Goal: Information Seeking & Learning: Learn about a topic

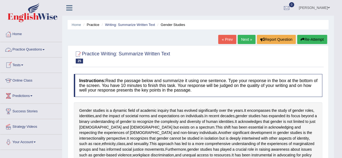
click at [36, 50] on link "Practice Questions" at bounding box center [31, 49] width 62 height 14
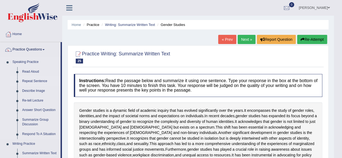
drag, startPoint x: 61, startPoint y: 61, endPoint x: 60, endPoint y: 80, distance: 19.2
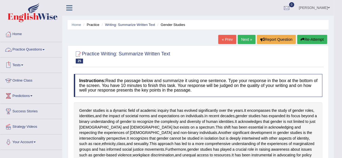
click at [43, 49] on link "Practice Questions" at bounding box center [31, 49] width 62 height 14
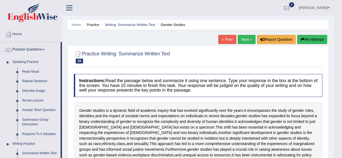
drag, startPoint x: 62, startPoint y: 57, endPoint x: 62, endPoint y: 73, distance: 15.7
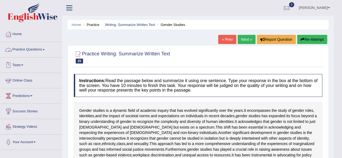
click at [32, 49] on link "Practice Questions" at bounding box center [31, 49] width 62 height 14
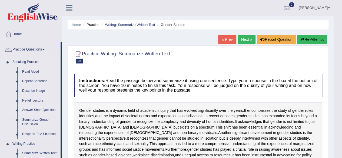
drag, startPoint x: 61, startPoint y: 92, endPoint x: 61, endPoint y: 107, distance: 15.4
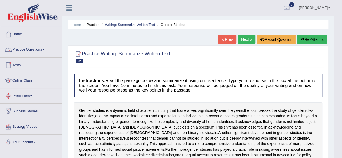
click at [27, 48] on link "Practice Questions" at bounding box center [31, 49] width 62 height 14
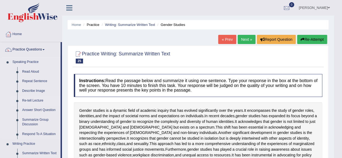
drag, startPoint x: 61, startPoint y: 65, endPoint x: 44, endPoint y: 100, distance: 38.7
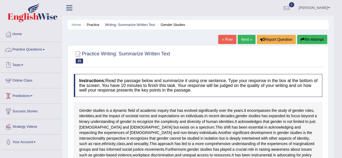
click at [33, 53] on link "Practice Questions" at bounding box center [31, 49] width 62 height 14
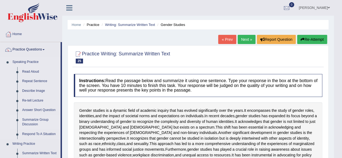
drag, startPoint x: 61, startPoint y: 105, endPoint x: 60, endPoint y: 117, distance: 11.9
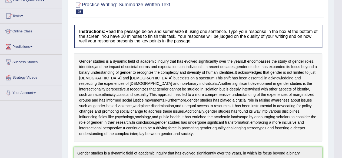
scroll to position [50, 0]
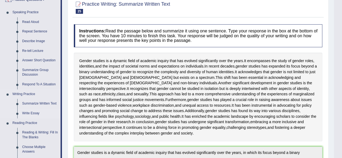
click at [32, 112] on link "Write Essay" at bounding box center [40, 114] width 41 height 10
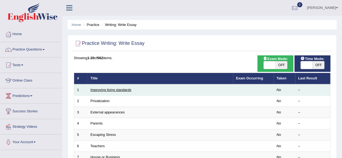
click at [127, 89] on link "Improving living standards" at bounding box center [110, 90] width 41 height 4
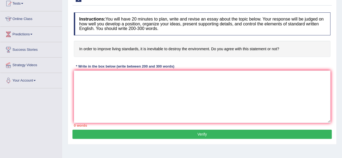
scroll to position [56, 0]
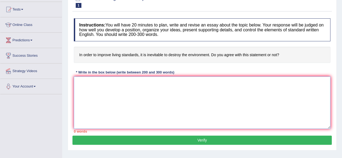
click at [127, 95] on textarea at bounding box center [202, 102] width 256 height 52
paste textarea "The increasing influence of (essay topic) on our lives has ignited numerous dis…"
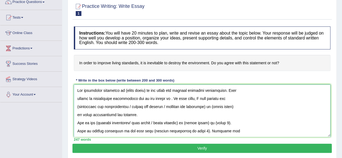
scroll to position [45, 0]
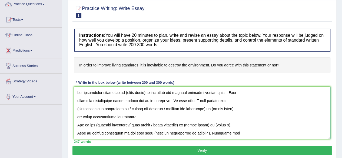
click at [146, 91] on textarea at bounding box center [202, 113] width 256 height 52
click at [163, 98] on textarea at bounding box center [202, 113] width 256 height 52
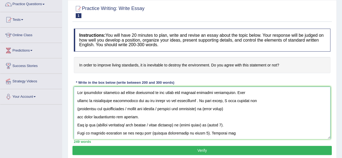
click at [77, 101] on textarea at bounding box center [202, 113] width 256 height 52
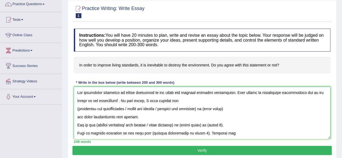
click at [111, 101] on textarea at bounding box center [202, 113] width 256 height 52
click at [208, 110] on textarea at bounding box center [202, 113] width 256 height 52
click at [76, 108] on textarea at bounding box center [202, 113] width 256 height 52
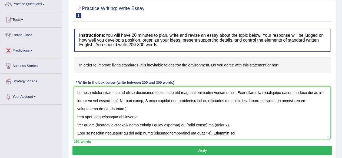
click at [104, 107] on textarea at bounding box center [202, 113] width 256 height 52
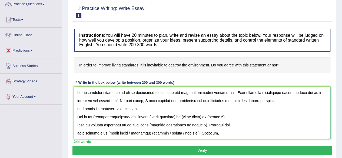
drag, startPoint x: 135, startPoint y: 107, endPoint x: 85, endPoint y: 111, distance: 50.7
click at [85, 111] on textarea at bounding box center [202, 113] width 256 height 52
click at [75, 109] on textarea at bounding box center [202, 113] width 256 height 52
click at [320, 99] on textarea at bounding box center [202, 113] width 256 height 52
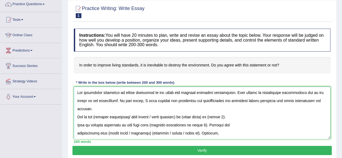
click at [323, 101] on textarea at bounding box center [202, 113] width 256 height 52
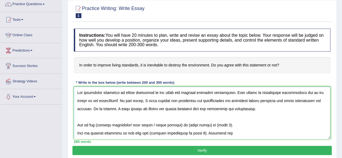
click at [179, 109] on textarea at bounding box center [202, 113] width 256 height 52
click at [239, 105] on textarea at bounding box center [202, 113] width 256 height 52
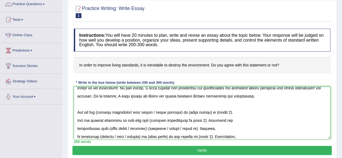
scroll to position [21, 0]
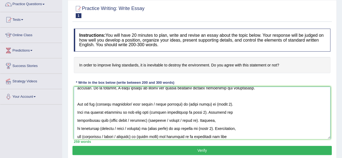
click at [77, 103] on textarea at bounding box center [202, 113] width 256 height 52
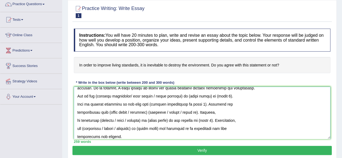
click at [184, 95] on textarea at bounding box center [202, 113] width 256 height 52
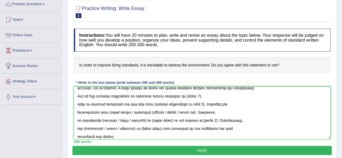
click at [194, 96] on textarea at bounding box center [202, 113] width 256 height 52
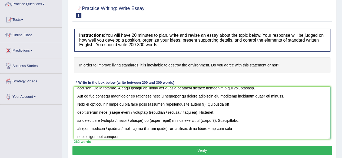
click at [77, 105] on textarea at bounding box center [202, 113] width 256 height 52
click at [171, 103] on textarea at bounding box center [202, 113] width 256 height 52
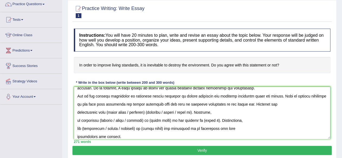
click at [200, 112] on textarea at bounding box center [202, 113] width 256 height 52
click at [187, 112] on textarea at bounding box center [202, 113] width 256 height 52
click at [224, 113] on textarea at bounding box center [202, 113] width 256 height 52
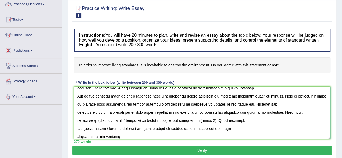
click at [273, 112] on textarea at bounding box center [202, 113] width 256 height 52
click at [291, 111] on textarea at bounding box center [202, 113] width 256 height 52
click at [231, 112] on textarea at bounding box center [202, 113] width 256 height 52
click at [288, 113] on textarea at bounding box center [202, 113] width 256 height 52
click at [292, 113] on textarea at bounding box center [202, 113] width 256 height 52
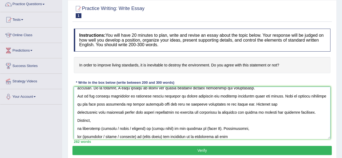
click at [77, 130] on textarea at bounding box center [202, 113] width 256 height 52
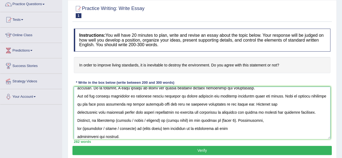
click at [183, 119] on textarea at bounding box center [202, 113] width 256 height 52
click at [174, 121] on textarea at bounding box center [202, 113] width 256 height 52
click at [232, 120] on textarea at bounding box center [202, 113] width 256 height 52
click at [75, 137] on textarea at bounding box center [202, 113] width 256 height 52
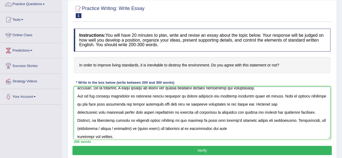
click at [192, 128] on textarea at bounding box center [202, 113] width 256 height 52
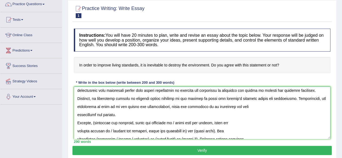
scroll to position [53, 0]
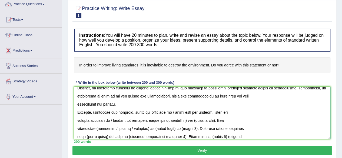
click at [93, 112] on textarea at bounding box center [202, 113] width 256 height 52
click at [136, 112] on textarea at bounding box center [202, 113] width 256 height 52
click at [130, 113] on textarea at bounding box center [202, 113] width 256 height 52
click at [172, 112] on textarea at bounding box center [202, 113] width 256 height 52
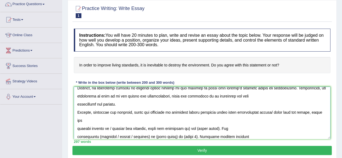
click at [102, 123] on textarea at bounding box center [202, 113] width 256 height 52
click at [216, 112] on textarea at bounding box center [202, 113] width 256 height 52
click at [102, 121] on textarea at bounding box center [202, 113] width 256 height 52
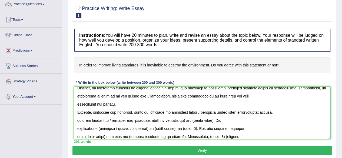
click at [77, 120] on textarea at bounding box center [202, 113] width 256 height 52
click at [149, 119] on textarea at bounding box center [202, 113] width 256 height 52
click at [151, 120] on textarea at bounding box center [202, 113] width 256 height 52
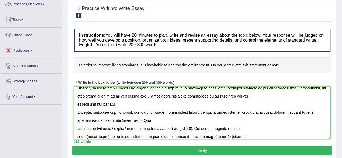
click at [141, 120] on textarea at bounding box center [202, 113] width 256 height 52
click at [281, 111] on textarea at bounding box center [202, 113] width 256 height 52
click at [201, 120] on textarea at bounding box center [202, 113] width 256 height 52
click at [76, 129] on textarea at bounding box center [202, 113] width 256 height 52
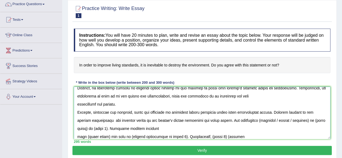
click at [305, 119] on textarea at bounding box center [202, 113] width 256 height 52
click at [307, 120] on textarea at bounding box center [202, 113] width 256 height 52
click at [308, 120] on textarea at bounding box center [202, 113] width 256 height 52
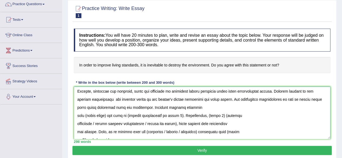
scroll to position [75, 0]
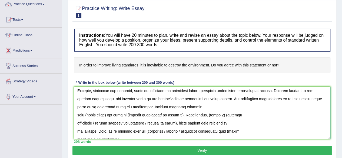
click at [79, 114] on textarea at bounding box center [202, 113] width 256 height 52
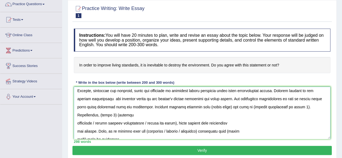
click at [77, 105] on textarea at bounding box center [202, 113] width 256 height 52
click at [237, 107] on textarea at bounding box center [202, 113] width 256 height 52
click at [234, 103] on textarea at bounding box center [202, 113] width 256 height 52
click at [312, 106] on textarea at bounding box center [202, 113] width 256 height 52
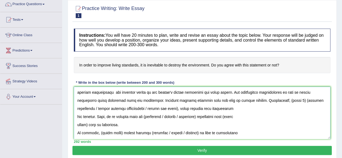
scroll to position [78, 0]
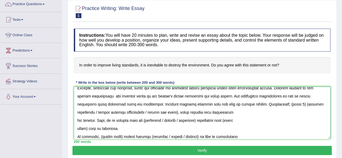
click at [125, 127] on textarea at bounding box center [202, 113] width 256 height 52
drag, startPoint x: 125, startPoint y: 127, endPoint x: 261, endPoint y: 104, distance: 138.8
click at [261, 104] on textarea at bounding box center [202, 113] width 256 height 52
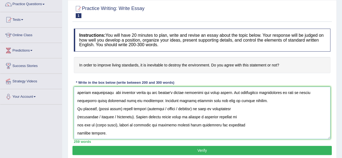
scroll to position [81, 0]
drag, startPoint x: 108, startPoint y: 134, endPoint x: 99, endPoint y: 108, distance: 28.1
click at [99, 108] on textarea at bounding box center [202, 113] width 256 height 52
click at [122, 107] on textarea at bounding box center [202, 113] width 256 height 52
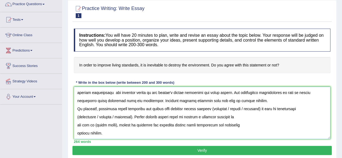
click at [261, 107] on textarea at bounding box center [202, 113] width 256 height 52
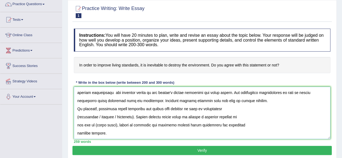
click at [129, 116] on textarea at bounding box center [202, 113] width 256 height 52
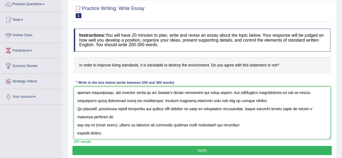
click at [120, 118] on textarea at bounding box center [202, 113] width 256 height 52
click at [184, 108] on textarea at bounding box center [202, 113] width 256 height 52
click at [77, 125] on textarea at bounding box center [202, 113] width 256 height 52
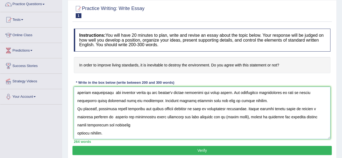
click at [113, 130] on textarea at bounding box center [202, 113] width 256 height 52
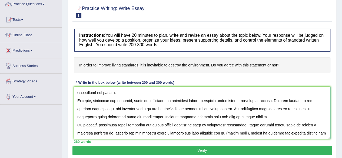
scroll to position [65, 0]
click at [270, 116] on textarea at bounding box center [202, 113] width 256 height 52
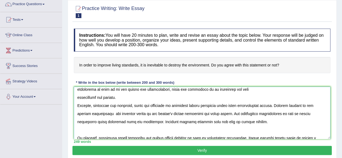
scroll to position [55, 0]
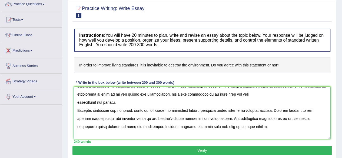
click at [129, 103] on textarea at bounding box center [202, 113] width 256 height 52
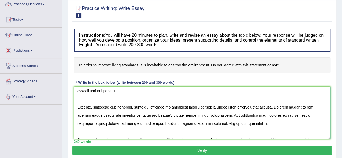
scroll to position [81, 0]
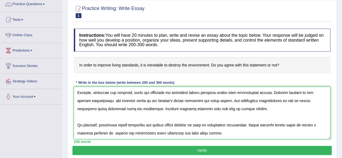
click at [226, 130] on textarea at bounding box center [202, 113] width 256 height 52
click at [251, 132] on textarea at bounding box center [202, 113] width 256 height 52
click at [276, 134] on textarea at bounding box center [202, 113] width 256 height 52
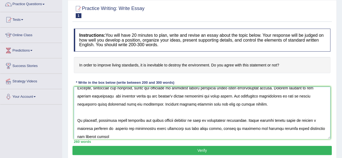
click at [266, 127] on textarea at bounding box center [202, 113] width 256 height 52
click at [102, 136] on textarea at bounding box center [202, 113] width 256 height 52
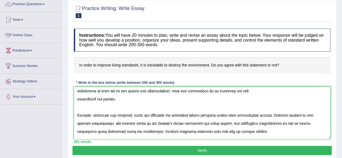
scroll to position [89, 0]
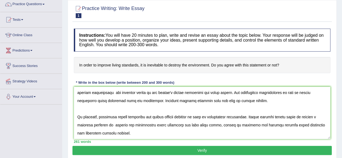
drag, startPoint x: 330, startPoint y: 130, endPoint x: 328, endPoint y: 122, distance: 8.4
click at [328, 122] on div "Instructions: You will have 20 minutes to plan, write and revise an essay about…" at bounding box center [201, 86] width 259 height 120
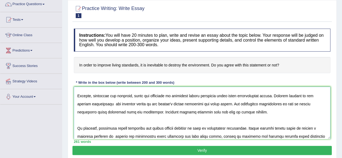
scroll to position [72, 0]
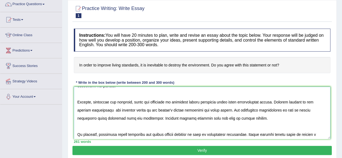
click at [262, 116] on textarea at bounding box center [202, 113] width 256 height 52
paste textarea "Thus, it is evident that the (drawbacks / effects / solutions) associated with …"
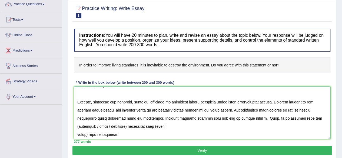
scroll to position [78, 0]
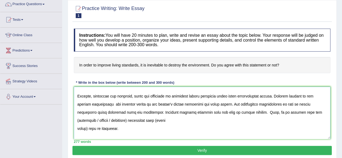
click at [130, 119] on textarea at bounding box center [202, 113] width 256 height 52
click at [84, 127] on textarea at bounding box center [202, 113] width 256 height 52
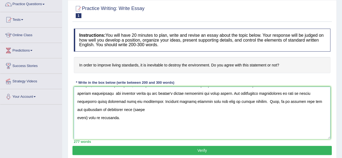
click at [312, 100] on textarea at bounding box center [202, 113] width 256 height 52
click at [142, 108] on textarea at bounding box center [202, 113] width 256 height 52
click at [86, 116] on textarea at bounding box center [202, 113] width 256 height 52
click at [133, 109] on textarea at bounding box center [202, 113] width 256 height 52
click at [88, 118] on textarea at bounding box center [202, 113] width 256 height 52
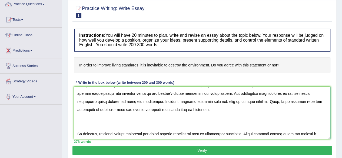
click at [76, 132] on textarea at bounding box center [202, 113] width 256 height 52
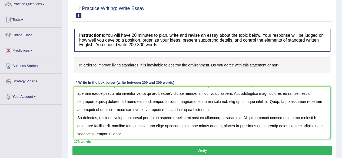
click at [220, 109] on textarea at bounding box center [202, 113] width 256 height 52
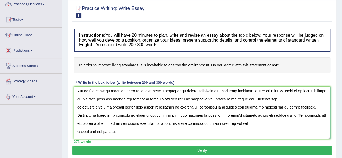
scroll to position [0, 0]
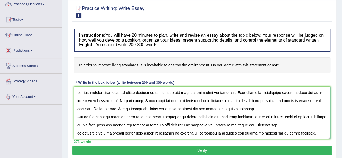
click at [241, 105] on textarea at bounding box center [202, 113] width 256 height 52
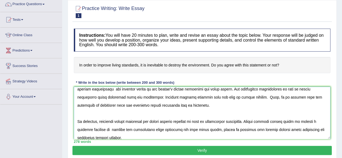
scroll to position [105, 0]
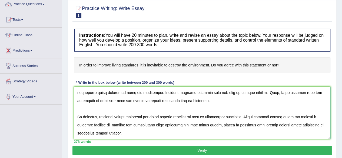
click at [223, 100] on textarea at bounding box center [202, 113] width 256 height 52
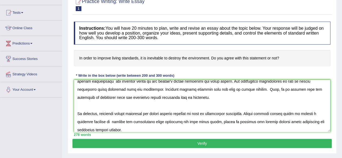
scroll to position [98, 0]
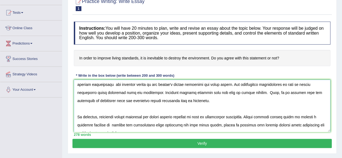
click at [79, 112] on textarea at bounding box center [202, 106] width 256 height 52
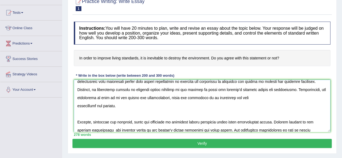
scroll to position [47, 0]
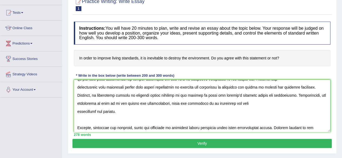
click at [74, 122] on textarea at bounding box center [202, 106] width 256 height 52
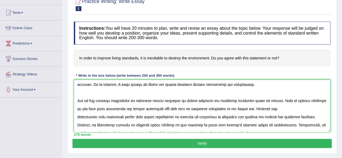
scroll to position [3, 0]
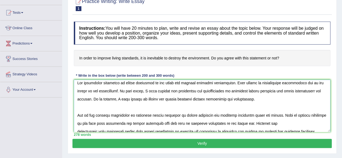
click at [98, 108] on textarea at bounding box center [202, 106] width 256 height 52
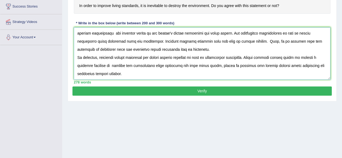
scroll to position [0, 0]
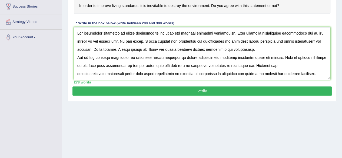
click at [331, 32] on div "Instructions: You will have 20 minutes to plan, write and revise an essay about…" at bounding box center [201, 27] width 259 height 120
click at [238, 40] on textarea at bounding box center [202, 53] width 256 height 52
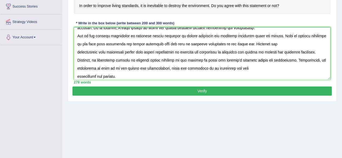
scroll to position [32, 0]
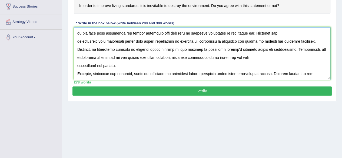
click at [75, 66] on textarea at bounding box center [202, 53] width 256 height 52
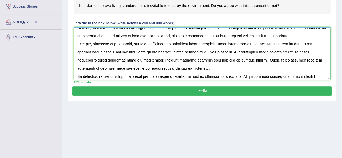
scroll to position [65, 0]
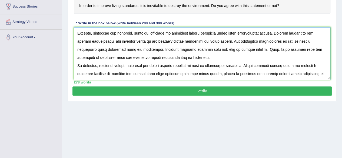
click at [203, 73] on textarea at bounding box center [202, 53] width 256 height 52
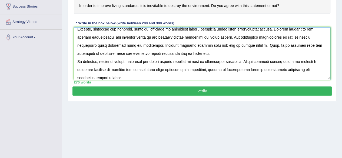
scroll to position [73, 0]
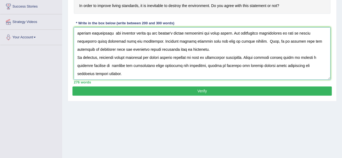
click at [184, 64] on textarea at bounding box center [202, 53] width 256 height 52
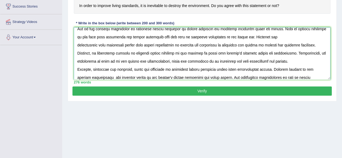
scroll to position [27, 0]
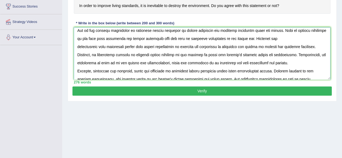
click at [170, 53] on textarea at bounding box center [202, 53] width 256 height 52
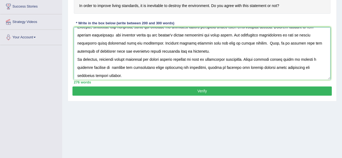
scroll to position [73, 0]
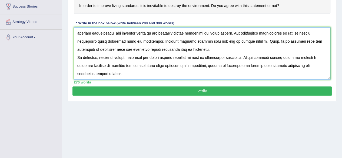
type textarea "The increasing influence of living standards on our lives has ignited numerous …"
click at [215, 89] on button "Verify" at bounding box center [201, 90] width 259 height 9
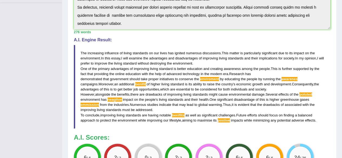
scroll to position [0, 0]
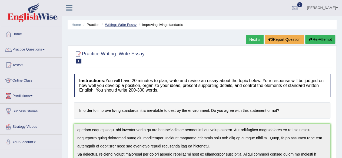
click at [125, 25] on link "Writing: Write Essay" at bounding box center [121, 25] width 32 height 4
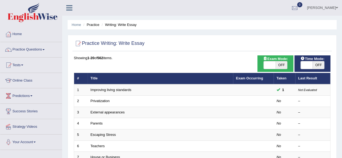
click at [283, 63] on span "OFF" at bounding box center [281, 65] width 12 height 8
checkbox input "true"
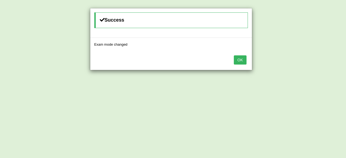
click at [236, 59] on button "OK" at bounding box center [240, 59] width 12 height 9
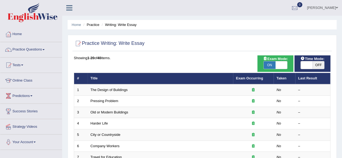
click at [313, 66] on span "OFF" at bounding box center [318, 65] width 12 height 8
checkbox input "true"
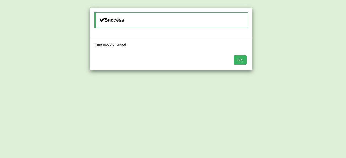
click at [241, 63] on button "OK" at bounding box center [240, 59] width 12 height 9
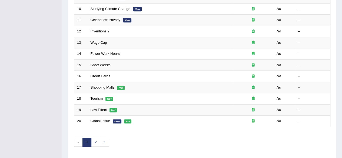
scroll to position [197, 0]
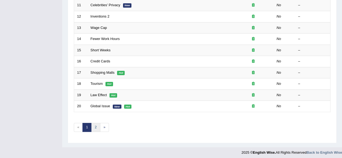
click at [92, 127] on link "2" at bounding box center [95, 127] width 9 height 9
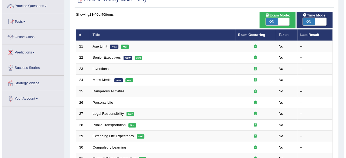
scroll to position [49, 0]
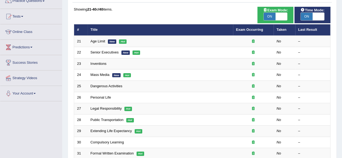
click at [278, 16] on span at bounding box center [281, 17] width 12 height 8
checkbox input "false"
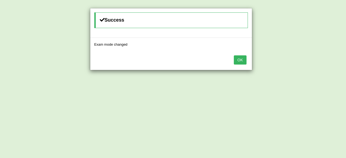
click at [240, 61] on button "OK" at bounding box center [240, 59] width 12 height 9
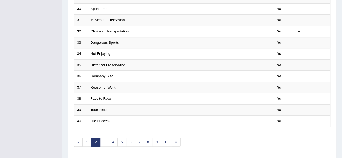
scroll to position [197, 0]
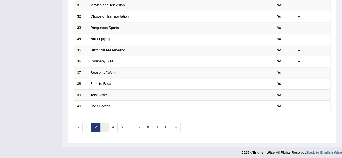
click at [102, 123] on link "3" at bounding box center [104, 127] width 9 height 9
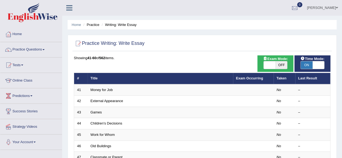
click at [21, 65] on link "Tests" at bounding box center [31, 65] width 62 height 14
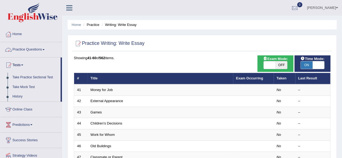
click at [33, 49] on link "Practice Questions" at bounding box center [31, 49] width 62 height 14
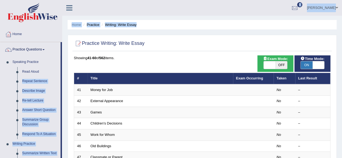
drag, startPoint x: 62, startPoint y: 67, endPoint x: 63, endPoint y: 76, distance: 8.7
click at [93, 25] on li "Practice" at bounding box center [90, 24] width 17 height 5
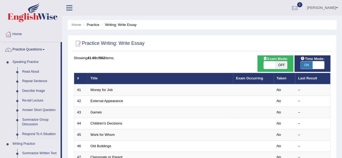
click at [43, 153] on link "Summarize Written Text" at bounding box center [40, 154] width 41 height 10
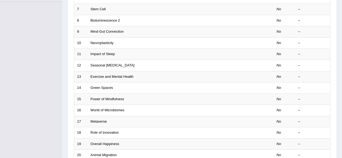
scroll to position [197, 0]
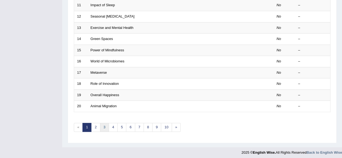
click at [103, 126] on link "3" at bounding box center [104, 127] width 9 height 9
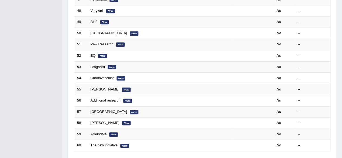
scroll to position [160, 0]
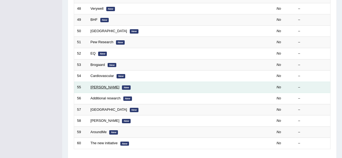
click at [92, 85] on link "[PERSON_NAME]" at bounding box center [104, 87] width 29 height 4
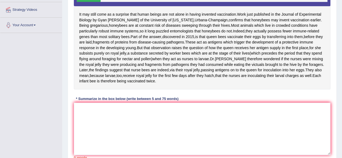
scroll to position [119, 0]
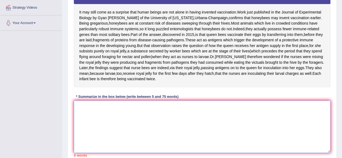
click at [90, 147] on textarea at bounding box center [202, 126] width 256 height 52
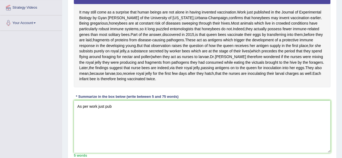
drag, startPoint x: 252, startPoint y: 9, endPoint x: 285, endPoint y: 15, distance: 33.1
click at [285, 15] on div "It may still come as a surprise that human beings are not alone in having inven…" at bounding box center [202, 35] width 256 height 104
click at [122, 129] on textarea "As per work just pub" at bounding box center [202, 126] width 256 height 52
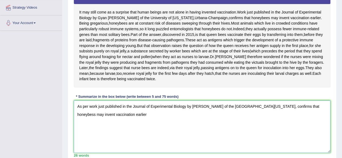
click at [263, 128] on textarea "As per work just published in the Journal of Experimental Biology by Gyan Harwo…" at bounding box center [202, 126] width 256 height 52
click at [154, 139] on textarea "As per work just published in the Journal of Experimental Biology by Gyan Harwo…" at bounding box center [202, 126] width 256 height 52
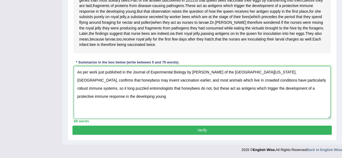
scroll to position [155, 0]
click at [159, 107] on textarea "As per work just published in the Journal of Experimental Biology by Gyan Harwo…" at bounding box center [202, 92] width 256 height 52
click at [154, 100] on textarea "As per work just published in the Journal of Experimental Biology by Gyan Harwo…" at bounding box center [202, 92] width 256 height 52
click at [120, 119] on textarea "As per work just published in the Journal of Experimental Biology by Gyan Harwo…" at bounding box center [202, 92] width 256 height 52
click at [166, 101] on textarea "As per work just published in the Journal of Experimental Biology by Gyan Harwo…" at bounding box center [202, 92] width 256 height 52
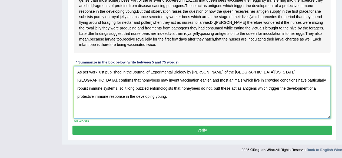
type textarea "As per work just published in the Journal of Experimental Biology by Gyan Harwo…"
click at [87, 135] on button "Verify" at bounding box center [201, 130] width 259 height 9
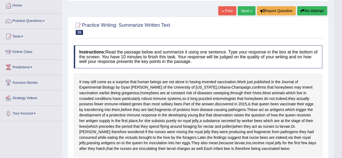
scroll to position [0, 0]
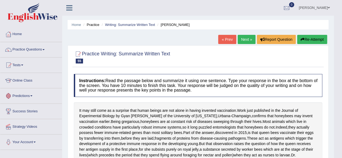
click at [25, 79] on link "Online Class" at bounding box center [31, 80] width 62 height 14
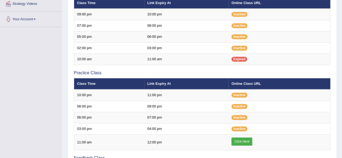
scroll to position [123, 0]
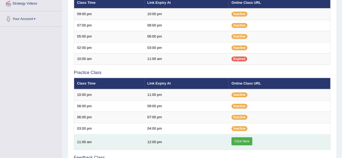
click at [241, 138] on link "Click Here" at bounding box center [241, 141] width 21 height 8
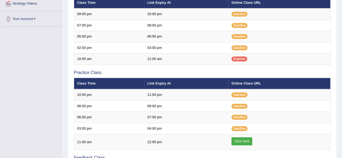
scroll to position [0, 0]
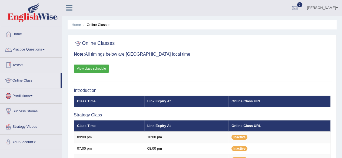
click at [19, 65] on link "Tests" at bounding box center [31, 65] width 62 height 14
click at [41, 51] on link "Practice Questions" at bounding box center [31, 49] width 62 height 14
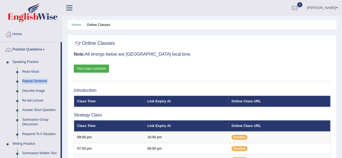
drag, startPoint x: 60, startPoint y: 75, endPoint x: 61, endPoint y: 84, distance: 9.5
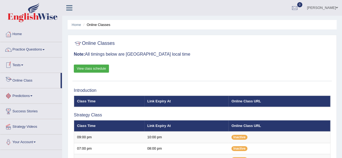
drag, startPoint x: 61, startPoint y: 84, endPoint x: 24, endPoint y: 96, distance: 39.0
click at [24, 96] on ul "Home Practice Questions Speaking Practice Read Aloud Repeat Sentence Describe I…" at bounding box center [31, 88] width 62 height 123
click at [24, 96] on link "Predictions" at bounding box center [31, 95] width 62 height 14
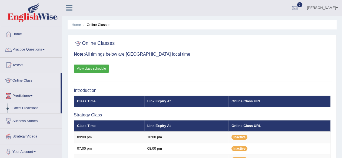
click at [24, 110] on link "Latest Predictions" at bounding box center [35, 108] width 51 height 10
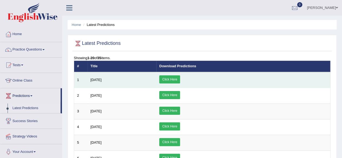
click at [180, 78] on link "Click Here" at bounding box center [169, 79] width 21 height 8
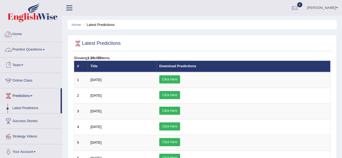
click at [16, 32] on link "Home" at bounding box center [31, 34] width 62 height 14
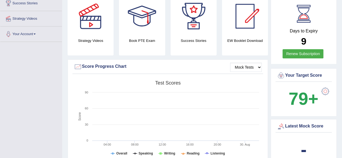
scroll to position [115, 0]
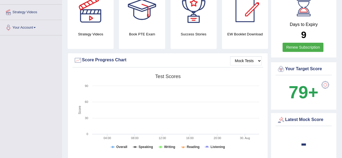
drag, startPoint x: 341, startPoint y: 46, endPoint x: 343, endPoint y: 41, distance: 5.3
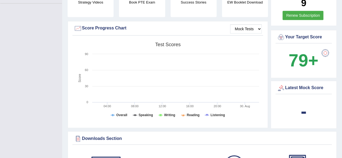
click at [327, 48] on div at bounding box center [325, 53] width 11 height 11
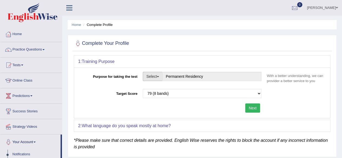
click at [158, 77] on button "Select" at bounding box center [153, 76] width 20 height 9
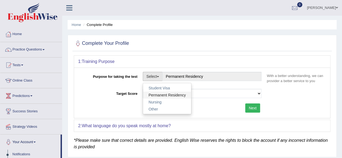
click at [169, 93] on link "Permanent Residency" at bounding box center [167, 95] width 48 height 7
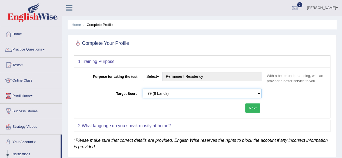
click at [235, 90] on select "Please select the correct value 50 (6 bands) 58 (6.5 bands) 65 (7 bands) 79 (8 …" at bounding box center [202, 93] width 119 height 9
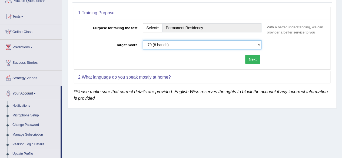
scroll to position [57, 0]
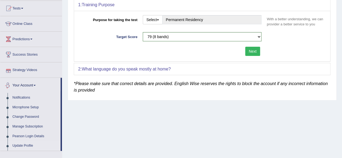
click at [18, 66] on link "Strategy Videos" at bounding box center [31, 69] width 62 height 14
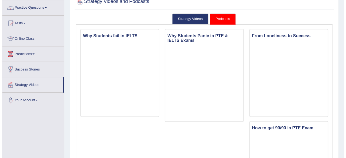
scroll to position [41, 0]
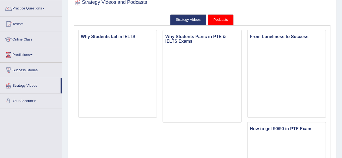
drag, startPoint x: 345, startPoint y: 31, endPoint x: 345, endPoint y: 41, distance: 9.5
click at [341, 41] on html "Toggle navigation Home Practice Questions Speaking Practice Read Aloud Repeat S…" at bounding box center [171, 38] width 342 height 158
click at [220, 17] on link "Podcasts" at bounding box center [220, 19] width 26 height 11
click at [193, 22] on link "Strategy Videos" at bounding box center [188, 19] width 36 height 11
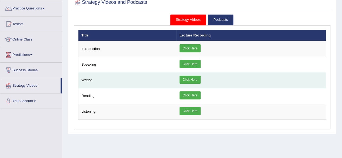
click at [198, 77] on link "Click Here" at bounding box center [189, 80] width 21 height 8
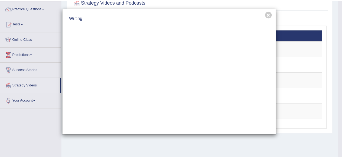
scroll to position [0, 0]
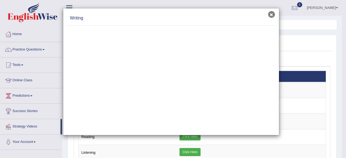
click at [271, 15] on button "×" at bounding box center [271, 14] width 7 height 7
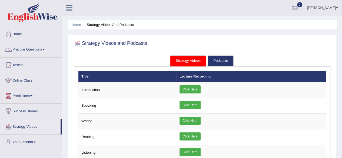
click at [37, 47] on link "Practice Questions" at bounding box center [31, 49] width 62 height 14
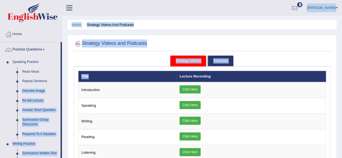
drag, startPoint x: 62, startPoint y: 77, endPoint x: 104, endPoint y: 80, distance: 42.6
click at [104, 80] on div "Toggle navigation Home Practice Questions Speaking Practice Read Aloud Repeat S…" at bounding box center [171, 140] width 342 height 281
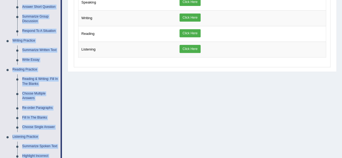
scroll to position [109, 0]
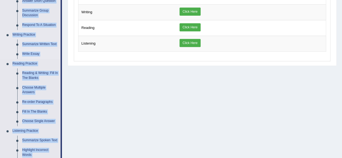
click at [32, 52] on link "Write Essay" at bounding box center [40, 54] width 41 height 10
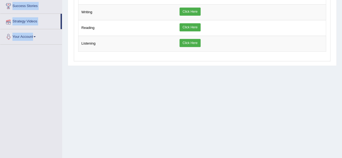
scroll to position [125, 0]
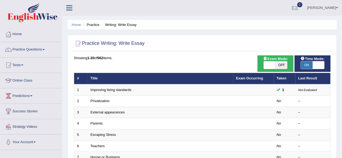
scroll to position [9, 0]
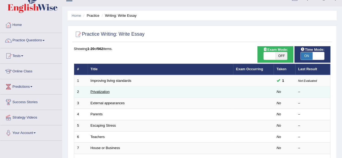
click at [100, 92] on link "Privatization" at bounding box center [99, 92] width 19 height 4
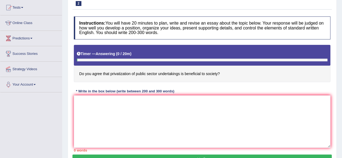
scroll to position [58, 0]
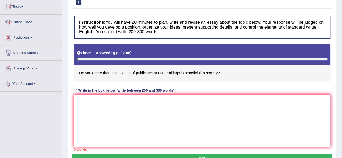
click at [166, 112] on textarea at bounding box center [202, 121] width 256 height 52
paste textarea "Thus, it is evident that the (drawbacks / effects / solutions) associated with …"
type textarea "Thus, it is evident that the (drawbacks / effects / solutions) associated with …"
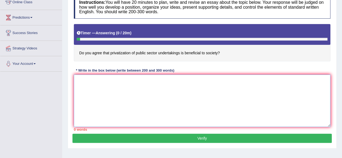
scroll to position [84, 0]
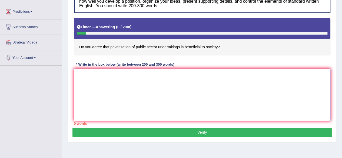
paste textarea "The increasing influence of (essay topic) on our lives has ignited numerous dis…"
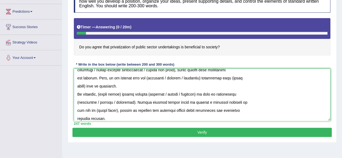
scroll to position [0, 0]
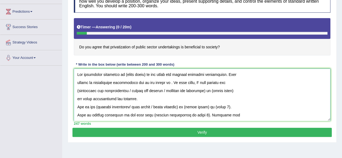
click at [148, 72] on textarea at bounding box center [202, 95] width 256 height 52
click at [146, 73] on textarea at bounding box center [202, 95] width 256 height 52
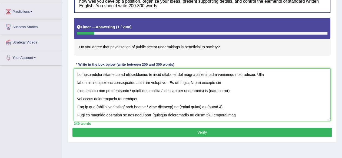
click at [75, 81] on textarea at bounding box center [202, 95] width 256 height 52
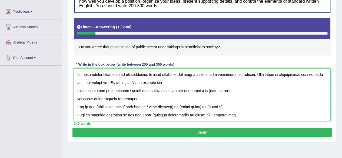
click at [100, 82] on textarea at bounding box center [202, 95] width 256 height 52
click at [98, 82] on textarea at bounding box center [202, 95] width 256 height 52
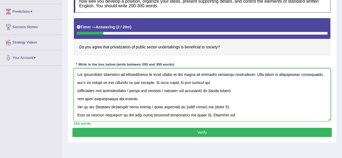
click at [211, 89] on textarea at bounding box center [202, 95] width 256 height 52
click at [208, 92] on textarea at bounding box center [202, 95] width 256 height 52
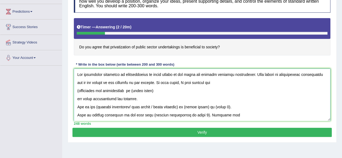
click at [79, 89] on textarea at bounding box center [202, 95] width 256 height 52
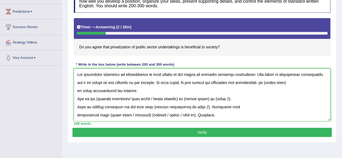
click at [280, 84] on textarea at bounding box center [202, 95] width 256 height 52
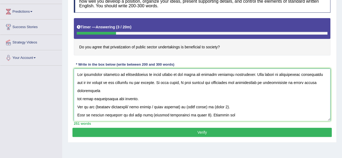
click at [137, 93] on textarea at bounding box center [202, 95] width 256 height 52
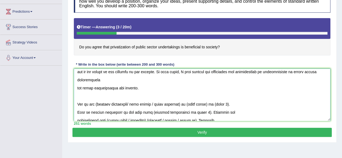
scroll to position [22, 0]
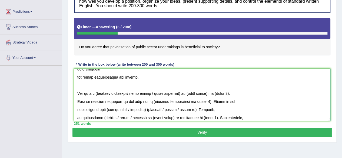
click at [186, 84] on textarea at bounding box center [202, 95] width 256 height 52
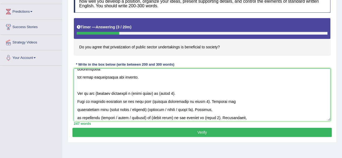
click at [97, 86] on textarea at bounding box center [202, 95] width 256 height 52
click at [131, 85] on textarea at bounding box center [202, 95] width 256 height 52
click at [153, 85] on textarea at bounding box center [202, 95] width 256 height 52
click at [173, 85] on textarea at bounding box center [202, 95] width 256 height 52
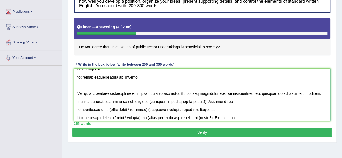
click at [77, 93] on textarea at bounding box center [202, 95] width 256 height 52
click at [182, 92] on textarea at bounding box center [202, 95] width 256 height 52
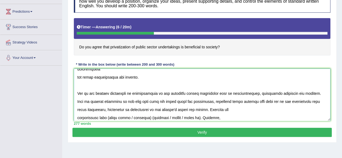
click at [199, 109] on textarea at bounding box center [202, 95] width 256 height 52
click at [200, 100] on textarea at bounding box center [202, 95] width 256 height 52
click at [107, 108] on textarea at bounding box center [202, 95] width 256 height 52
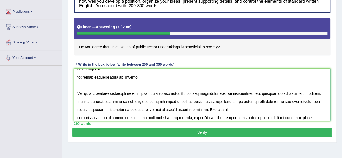
click at [146, 118] on textarea at bounding box center [202, 95] width 256 height 52
click at [144, 117] on textarea at bounding box center [202, 95] width 256 height 52
click at [146, 117] on textarea at bounding box center [202, 95] width 256 height 52
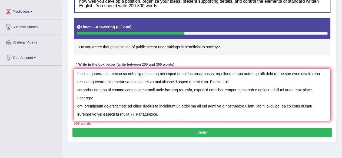
scroll to position [48, 0]
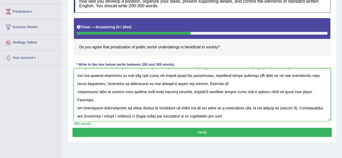
click at [278, 91] on textarea at bounding box center [202, 95] width 256 height 52
click at [84, 99] on textarea at bounding box center [202, 95] width 256 height 52
click at [139, 100] on textarea at bounding box center [202, 95] width 256 height 52
click at [129, 100] on textarea at bounding box center [202, 95] width 256 height 52
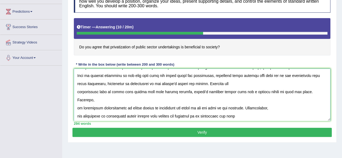
click at [330, 114] on textarea at bounding box center [202, 95] width 256 height 52
click at [77, 109] on textarea at bounding box center [202, 95] width 256 height 52
click at [77, 99] on textarea at bounding box center [202, 95] width 256 height 52
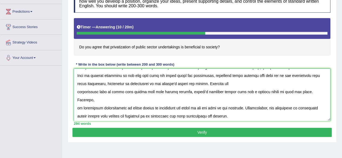
click at [76, 82] on textarea at bounding box center [202, 95] width 256 height 52
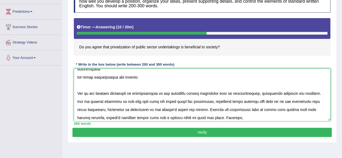
scroll to position [32, 0]
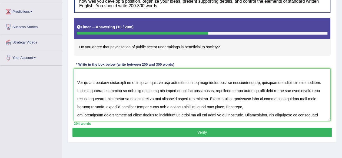
click at [77, 90] on textarea at bounding box center [202, 95] width 256 height 52
click at [77, 107] on textarea at bounding box center [202, 95] width 256 height 52
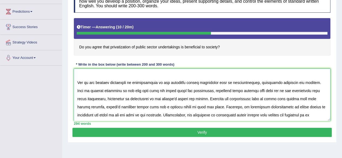
click at [247, 98] on textarea at bounding box center [202, 95] width 256 height 52
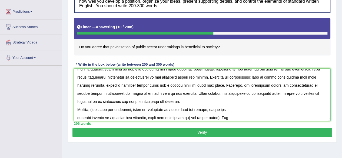
scroll to position [65, 0]
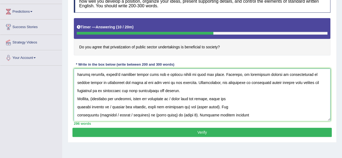
click at [156, 82] on textarea at bounding box center [202, 95] width 256 height 52
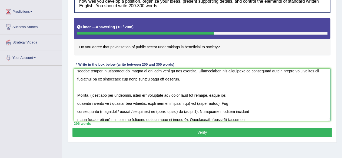
scroll to position [85, 0]
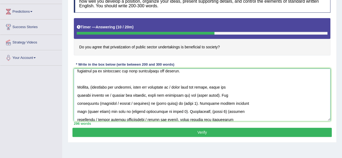
click at [95, 78] on textarea at bounding box center [202, 95] width 256 height 52
click at [212, 78] on textarea at bounding box center [202, 95] width 256 height 52
click at [183, 88] on textarea at bounding box center [202, 95] width 256 height 52
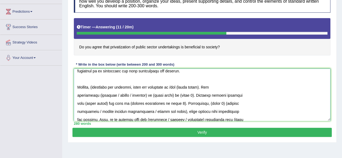
click at [96, 79] on textarea at bounding box center [202, 95] width 256 height 52
click at [202, 78] on textarea at bounding box center [202, 95] width 256 height 52
click at [187, 88] on textarea at bounding box center [202, 95] width 256 height 52
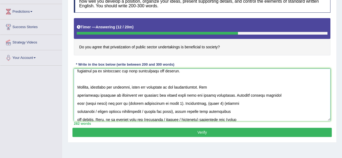
click at [76, 86] on textarea at bounding box center [202, 95] width 256 height 52
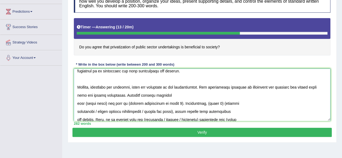
click at [78, 95] on textarea at bounding box center [202, 95] width 256 height 52
click at [77, 95] on textarea at bounding box center [202, 95] width 256 height 52
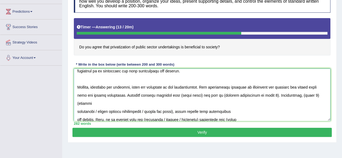
click at [203, 87] on textarea at bounding box center [202, 95] width 256 height 52
click at [274, 87] on textarea at bounding box center [202, 95] width 256 height 52
click at [274, 86] on textarea at bounding box center [202, 95] width 256 height 52
click at [273, 87] on textarea at bounding box center [202, 95] width 256 height 52
click at [251, 87] on textarea at bounding box center [202, 95] width 256 height 52
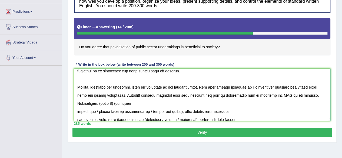
click at [298, 86] on textarea at bounding box center [202, 95] width 256 height 52
click at [115, 93] on textarea at bounding box center [202, 95] width 256 height 52
click at [103, 94] on textarea at bounding box center [202, 95] width 256 height 52
click at [180, 101] on textarea at bounding box center [202, 95] width 256 height 52
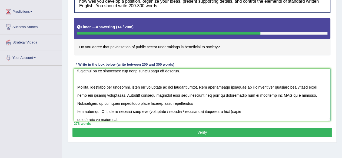
click at [78, 104] on textarea at bounding box center [202, 95] width 256 height 52
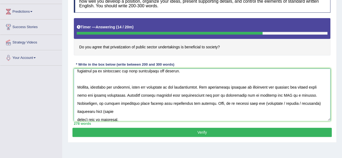
click at [306, 93] on textarea at bounding box center [202, 95] width 256 height 52
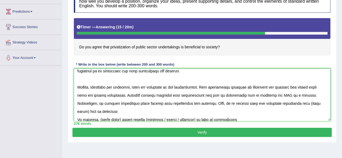
click at [87, 102] on textarea at bounding box center [202, 95] width 256 height 52
click at [121, 110] on textarea at bounding box center [202, 95] width 256 height 52
click at [100, 110] on textarea at bounding box center [202, 95] width 256 height 52
click at [146, 111] on textarea at bounding box center [202, 95] width 256 height 52
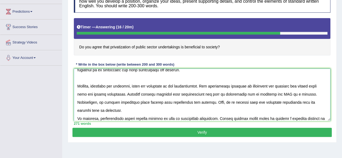
click at [116, 118] on textarea at bounding box center [202, 95] width 256 height 52
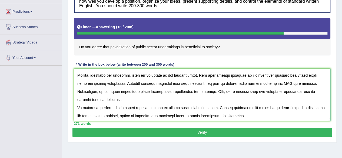
scroll to position [97, 0]
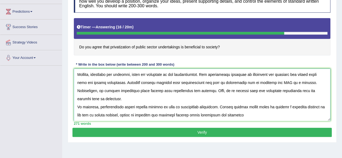
click at [79, 116] on textarea at bounding box center [202, 95] width 256 height 52
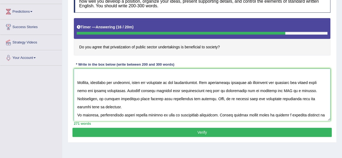
scroll to position [0, 0]
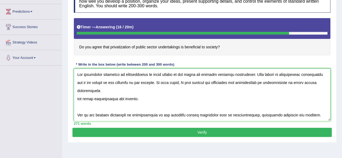
click at [278, 116] on textarea at bounding box center [202, 95] width 256 height 52
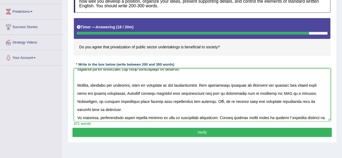
scroll to position [89, 0]
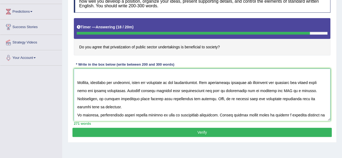
click at [185, 79] on textarea at bounding box center [202, 95] width 256 height 52
click at [270, 119] on textarea at bounding box center [202, 95] width 256 height 52
type textarea "The increasing influence of privatization of pulic sector on our lives has igni…"
click at [255, 132] on button "Verify" at bounding box center [201, 132] width 259 height 9
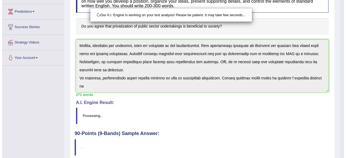
scroll to position [125, 0]
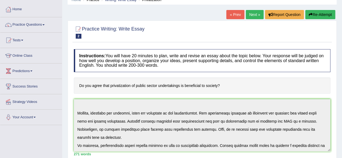
scroll to position [22, 0]
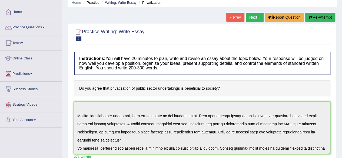
click at [317, 16] on button "Re-Attempt" at bounding box center [320, 17] width 30 height 9
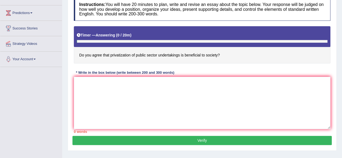
scroll to position [91, 0]
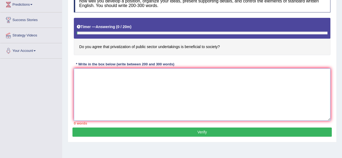
click at [178, 89] on textarea at bounding box center [202, 94] width 256 height 52
paste textarea "The increasing influence of privatization of pulic sector on our lives has igni…"
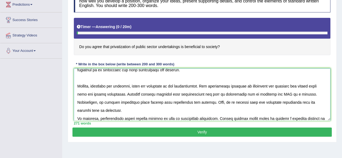
scroll to position [0, 0]
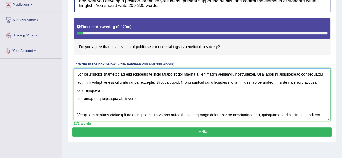
click at [152, 75] on textarea at bounding box center [202, 94] width 256 height 52
click at [169, 92] on textarea at bounding box center [202, 94] width 256 height 52
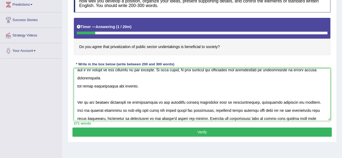
scroll to position [21, 0]
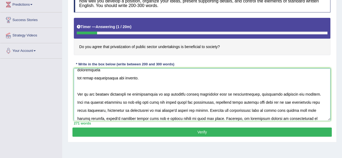
click at [180, 109] on textarea at bounding box center [202, 94] width 256 height 52
click at [80, 116] on textarea at bounding box center [202, 94] width 256 height 52
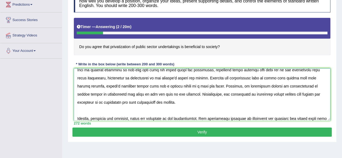
scroll to position [61, 0]
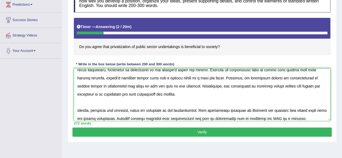
click at [84, 109] on textarea at bounding box center [202, 94] width 256 height 52
click at [166, 114] on textarea at bounding box center [202, 94] width 256 height 52
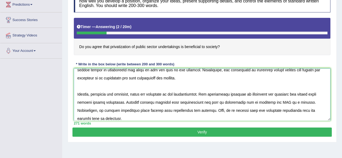
scroll to position [85, 0]
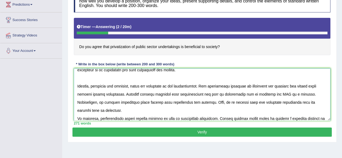
type textarea "The increasing influence of privatization of public sector on our lives has ign…"
click at [183, 134] on button "Verify" at bounding box center [201, 131] width 259 height 9
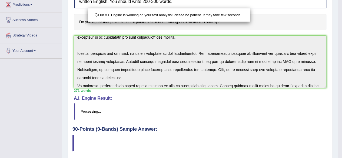
scroll to position [125, 0]
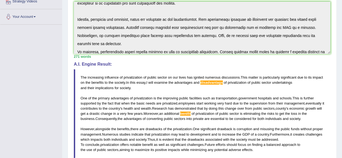
drag, startPoint x: 344, startPoint y: 67, endPoint x: 343, endPoint y: 102, distance: 35.7
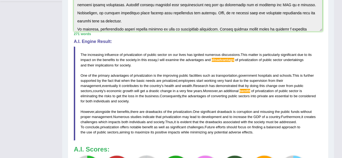
scroll to position [149, 0]
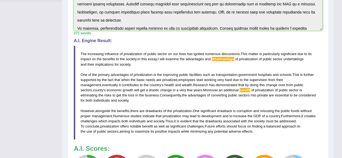
drag, startPoint x: 80, startPoint y: 51, endPoint x: 241, endPoint y: 113, distance: 171.9
click at [241, 113] on blockquote "The increasing influence of privatization of public sector on our lives has ign…" at bounding box center [198, 93] width 248 height 94
drag, startPoint x: 256, startPoint y: 130, endPoint x: 108, endPoint y: 82, distance: 155.1
click at [108, 82] on blockquote "The increasing influence of privatization of public sector on our lives has ign…" at bounding box center [198, 93] width 248 height 94
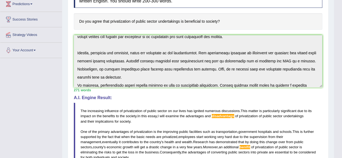
scroll to position [0, 0]
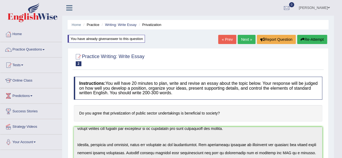
click at [319, 39] on button "Re-Attempt" at bounding box center [312, 39] width 30 height 9
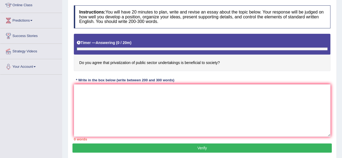
scroll to position [78, 0]
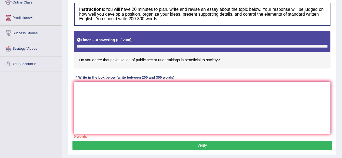
click at [154, 90] on textarea at bounding box center [202, 108] width 256 height 52
paste textarea "The increasing influence of privatization of public sector on our lives has ign…"
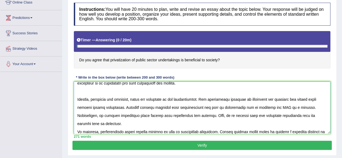
scroll to position [0, 0]
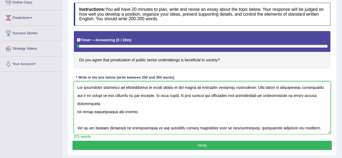
click at [244, 95] on textarea at bounding box center [202, 108] width 256 height 52
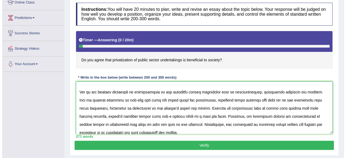
scroll to position [43, 0]
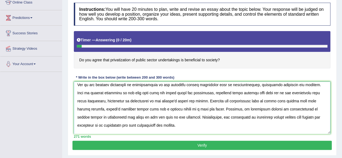
click at [261, 106] on textarea at bounding box center [202, 108] width 256 height 52
type textarea "The increasing influence of privatization of public sector on our lives has ign…"
click at [239, 145] on button "Verify" at bounding box center [201, 145] width 259 height 9
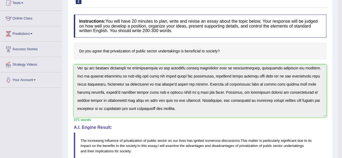
drag, startPoint x: 345, startPoint y: 60, endPoint x: 345, endPoint y: 72, distance: 11.9
click at [341, 72] on html "Toggle navigation Home Practice Questions Speaking Practice Read Aloud Repeat S…" at bounding box center [171, 17] width 342 height 158
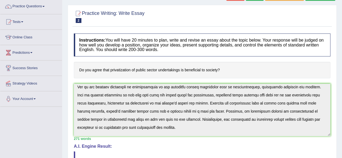
scroll to position [41, 0]
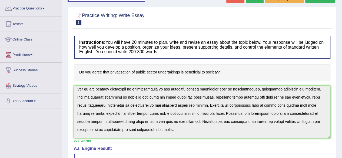
drag, startPoint x: 317, startPoint y: 3, endPoint x: 342, endPoint y: 44, distance: 47.7
click at [341, 44] on html "Toggle navigation Home Practice Questions Speaking Practice Read Aloud Repeat S…" at bounding box center [171, 38] width 342 height 158
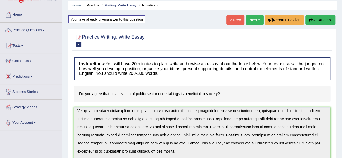
scroll to position [17, 0]
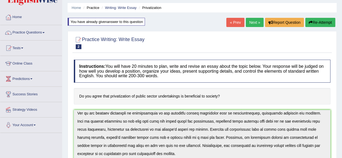
click at [319, 24] on button "Re-Attempt" at bounding box center [320, 22] width 30 height 9
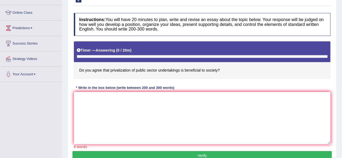
scroll to position [69, 0]
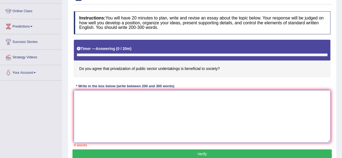
click at [166, 117] on textarea at bounding box center [202, 116] width 256 height 52
paste textarea "The increasing influence of privatization of public sector on our lives has ign…"
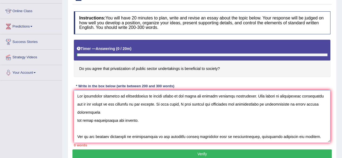
scroll to position [93, 0]
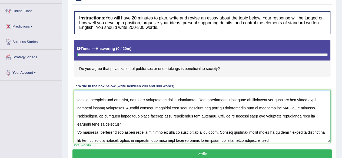
click at [247, 99] on textarea at bounding box center [202, 116] width 256 height 52
click at [246, 132] on textarea at bounding box center [202, 116] width 256 height 52
click at [245, 130] on textarea at bounding box center [202, 116] width 256 height 52
click at [224, 116] on textarea at bounding box center [202, 116] width 256 height 52
click at [171, 106] on textarea at bounding box center [202, 116] width 256 height 52
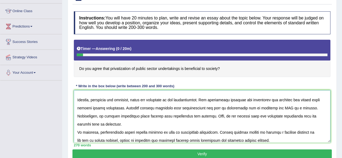
type textarea "The increasing influence of privatization of public sector on our lives has ign…"
click at [187, 155] on button "Verify" at bounding box center [201, 153] width 259 height 9
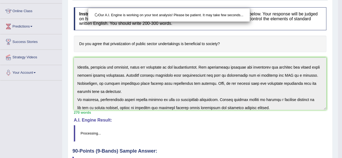
scroll to position [125, 0]
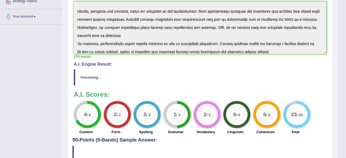
drag, startPoint x: 345, startPoint y: 69, endPoint x: 341, endPoint y: 117, distance: 48.5
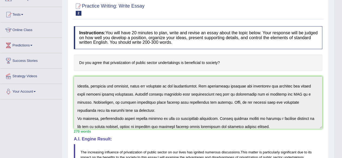
scroll to position [0, 0]
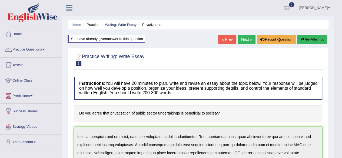
click at [31, 50] on link "Practice Questions" at bounding box center [31, 49] width 62 height 14
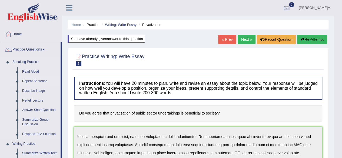
click at [35, 83] on link "Repeat Sentence" at bounding box center [40, 81] width 41 height 10
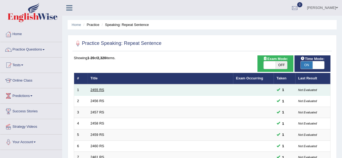
click at [101, 89] on link "2455 RS" at bounding box center [97, 90] width 14 height 4
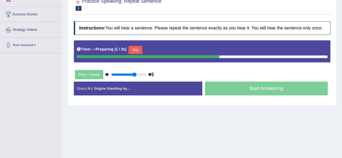
scroll to position [97, 0]
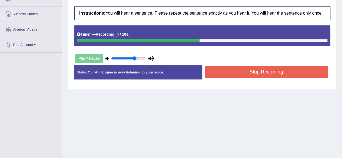
click at [276, 74] on button "Stop Recording" at bounding box center [266, 72] width 123 height 12
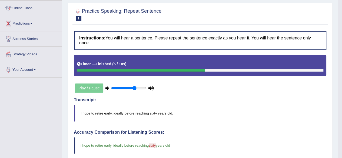
scroll to position [0, 0]
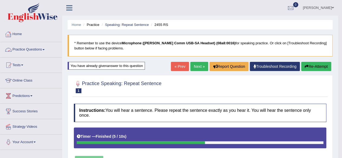
click at [25, 51] on link "Practice Questions" at bounding box center [31, 49] width 62 height 14
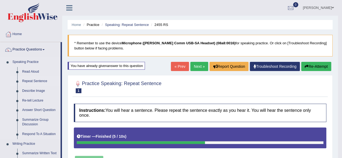
click at [26, 80] on link "Repeat Sentence" at bounding box center [40, 81] width 41 height 10
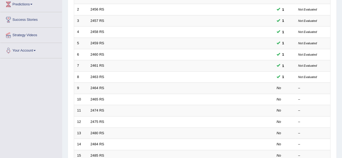
scroll to position [87, 0]
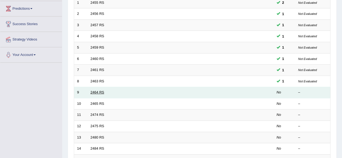
click at [97, 90] on link "2464 RS" at bounding box center [97, 92] width 14 height 4
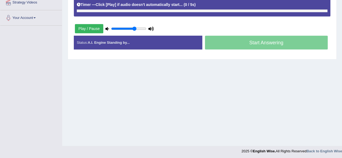
scroll to position [125, 0]
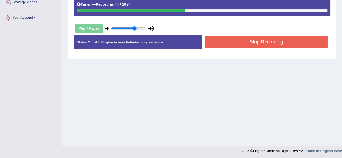
click at [271, 44] on button "Stop Recording" at bounding box center [266, 42] width 123 height 12
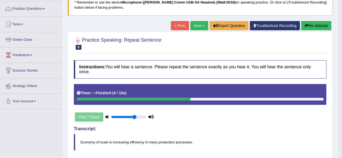
scroll to position [38, 0]
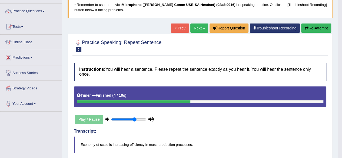
click at [317, 25] on button "Re-Attempt" at bounding box center [316, 27] width 30 height 9
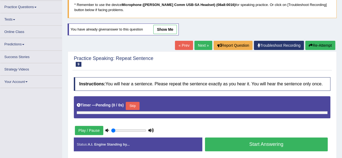
type input "0.7"
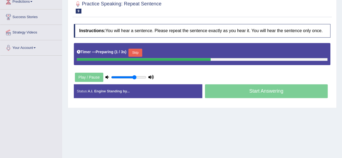
scroll to position [93, 0]
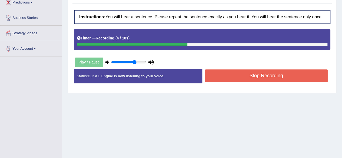
click at [285, 72] on button "Stop Recording" at bounding box center [266, 75] width 123 height 12
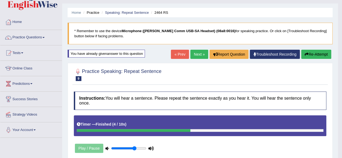
scroll to position [9, 0]
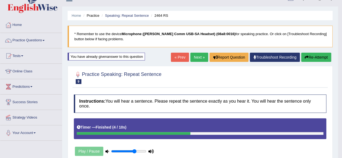
click at [312, 56] on button "Re-Attempt" at bounding box center [316, 57] width 30 height 9
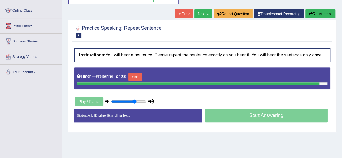
scroll to position [115, 0]
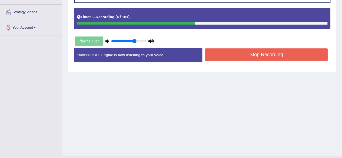
click at [268, 52] on button "Stop Recording" at bounding box center [266, 54] width 123 height 12
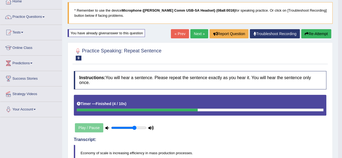
scroll to position [32, 0]
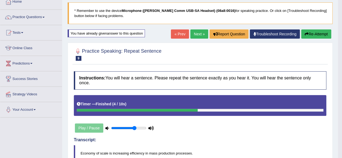
click at [198, 31] on link "Next »" at bounding box center [199, 33] width 18 height 9
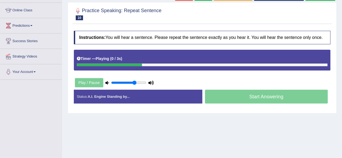
scroll to position [71, 0]
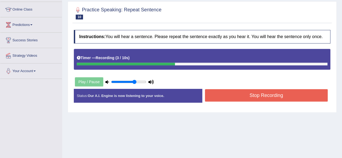
click at [257, 95] on button "Stop Recording" at bounding box center [266, 95] width 123 height 12
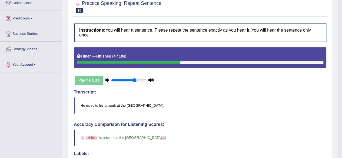
scroll to position [0, 0]
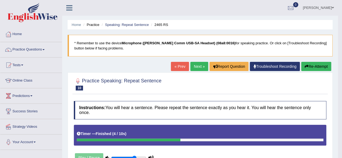
click at [200, 67] on link "Next »" at bounding box center [199, 66] width 18 height 9
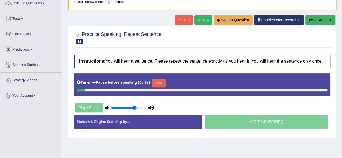
scroll to position [22, 0]
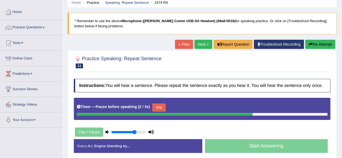
click at [204, 42] on link "Next »" at bounding box center [203, 44] width 18 height 9
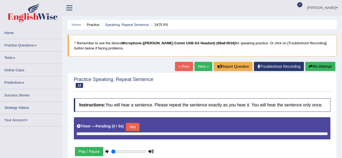
type input "0.7"
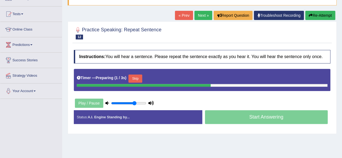
scroll to position [93, 0]
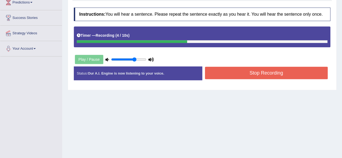
click at [270, 73] on button "Stop Recording" at bounding box center [266, 73] width 123 height 12
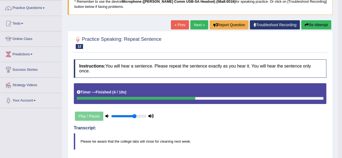
scroll to position [39, 0]
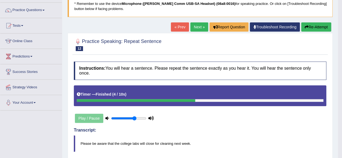
click at [197, 26] on link "Next »" at bounding box center [199, 26] width 18 height 9
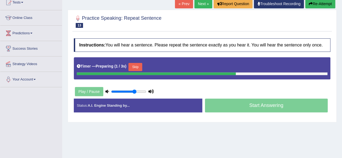
scroll to position [64, 0]
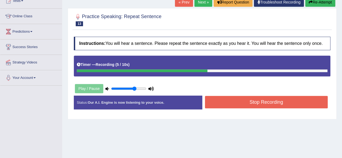
click at [291, 100] on button "Stop Recording" at bounding box center [266, 102] width 123 height 12
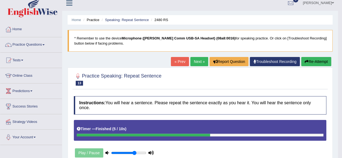
scroll to position [0, 0]
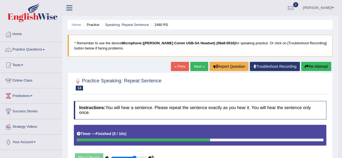
click at [315, 67] on button "Re-Attempt" at bounding box center [316, 66] width 30 height 9
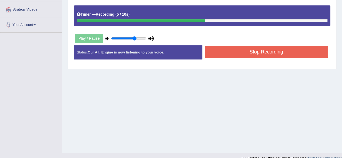
scroll to position [117, 0]
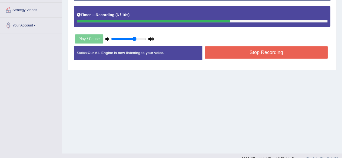
click at [285, 53] on button "Stop Recording" at bounding box center [266, 52] width 123 height 12
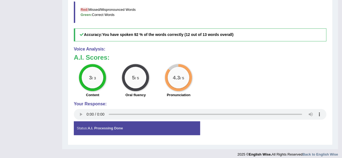
scroll to position [0, 0]
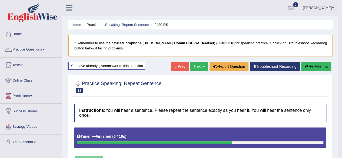
click at [193, 69] on link "Next »" at bounding box center [199, 66] width 18 height 9
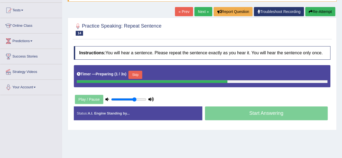
scroll to position [56, 0]
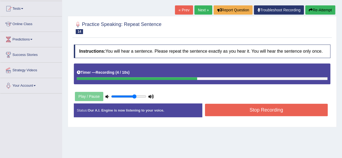
click at [279, 107] on button "Stop Recording" at bounding box center [266, 110] width 123 height 12
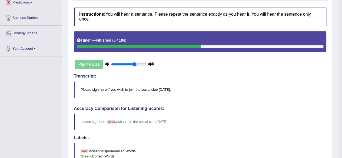
scroll to position [23, 0]
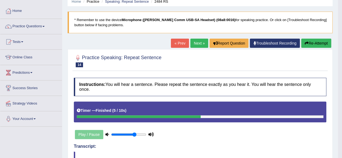
click at [202, 40] on link "Next »" at bounding box center [199, 43] width 18 height 9
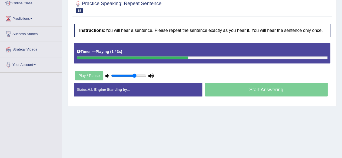
scroll to position [77, 0]
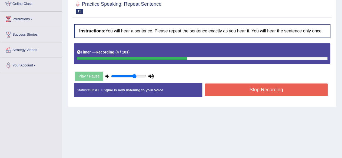
click at [270, 88] on button "Stop Recording" at bounding box center [266, 89] width 123 height 12
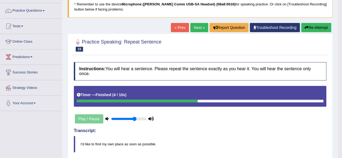
scroll to position [33, 0]
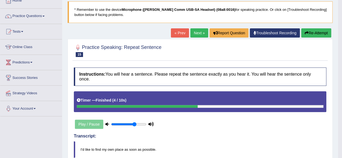
click at [195, 31] on link "Next »" at bounding box center [199, 32] width 18 height 9
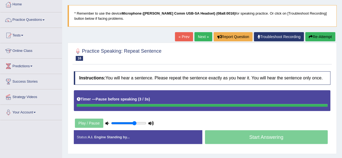
scroll to position [29, 0]
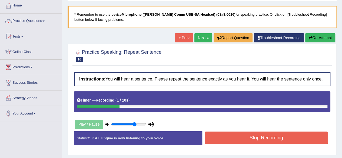
click at [316, 38] on button "Re-Attempt" at bounding box center [320, 37] width 30 height 9
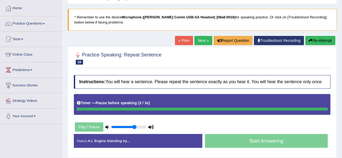
scroll to position [18, 0]
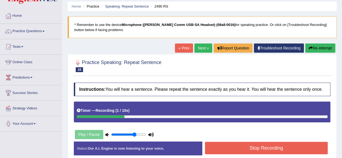
click at [312, 46] on button "Re-Attempt" at bounding box center [320, 47] width 30 height 9
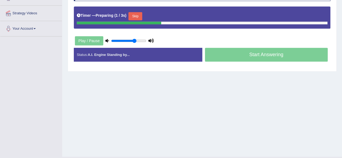
scroll to position [116, 0]
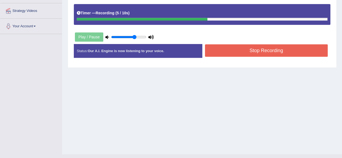
click at [266, 51] on button "Stop Recording" at bounding box center [266, 50] width 123 height 12
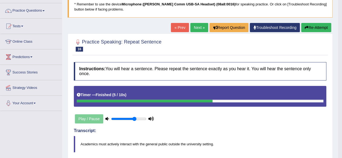
scroll to position [29, 0]
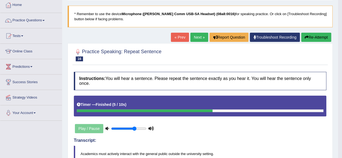
click at [194, 36] on link "Next »" at bounding box center [199, 37] width 18 height 9
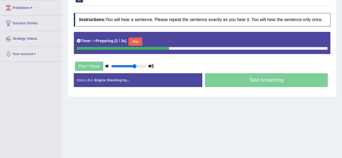
scroll to position [100, 0]
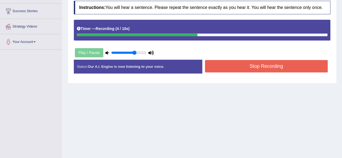
click at [279, 65] on button "Stop Recording" at bounding box center [266, 66] width 123 height 12
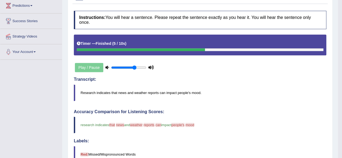
scroll to position [0, 0]
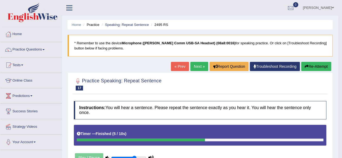
click at [319, 65] on button "Re-Attempt" at bounding box center [316, 66] width 30 height 9
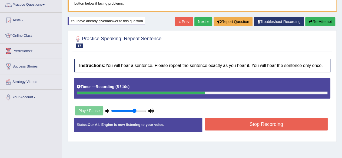
scroll to position [45, 0]
click at [267, 119] on button "Stop Recording" at bounding box center [266, 124] width 123 height 12
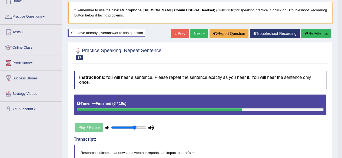
scroll to position [0, 0]
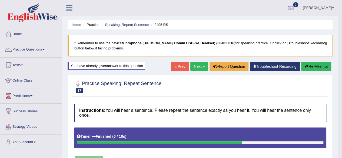
click at [201, 67] on link "Next »" at bounding box center [199, 66] width 18 height 9
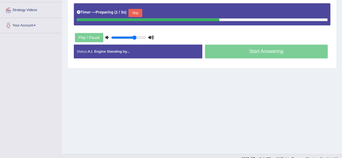
scroll to position [118, 0]
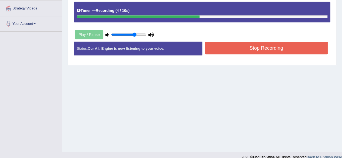
click at [284, 47] on button "Stop Recording" at bounding box center [266, 48] width 123 height 12
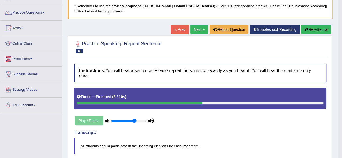
scroll to position [32, 0]
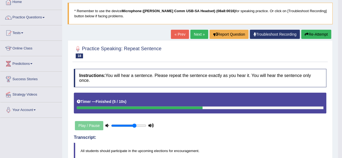
click at [196, 34] on link "Next »" at bounding box center [199, 34] width 18 height 9
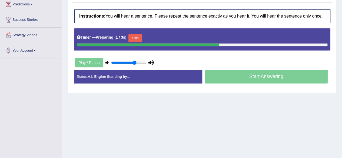
scroll to position [125, 0]
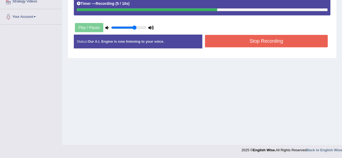
click at [307, 39] on button "Stop Recording" at bounding box center [266, 41] width 123 height 12
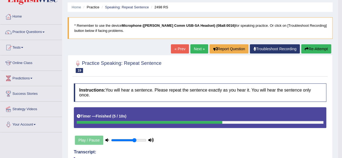
scroll to position [11, 0]
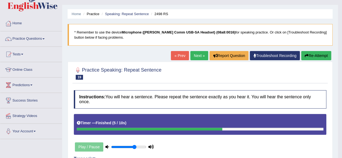
click at [320, 56] on button "Re-Attempt" at bounding box center [316, 55] width 30 height 9
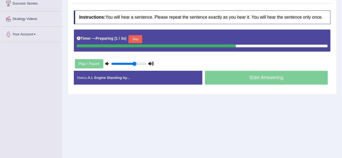
scroll to position [125, 0]
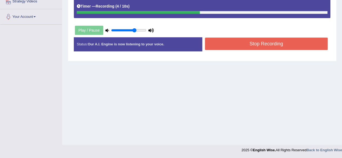
click at [275, 43] on button "Stop Recording" at bounding box center [266, 44] width 123 height 12
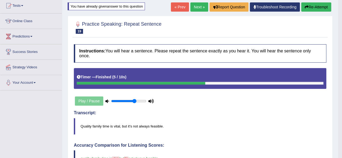
scroll to position [23, 0]
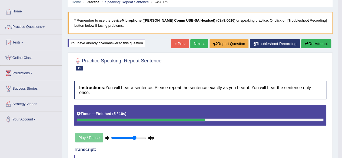
click at [193, 43] on link "Next »" at bounding box center [199, 43] width 18 height 9
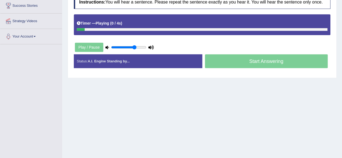
scroll to position [111, 0]
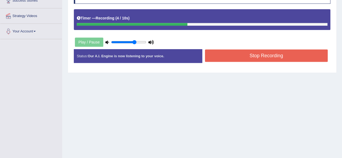
click at [265, 56] on button "Stop Recording" at bounding box center [266, 55] width 123 height 12
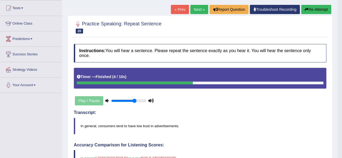
scroll to position [0, 0]
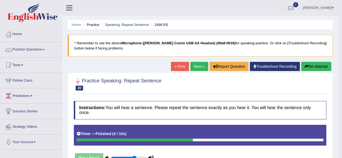
click at [194, 70] on link "Next »" at bounding box center [199, 66] width 18 height 9
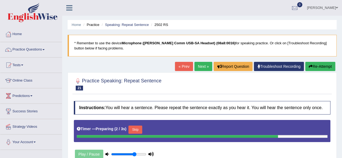
drag, startPoint x: 340, startPoint y: 38, endPoint x: 343, endPoint y: 39, distance: 2.8
click at [341, 39] on html "Toggle navigation Home Practice Questions Speaking Practice Read Aloud Repeat S…" at bounding box center [171, 79] width 342 height 158
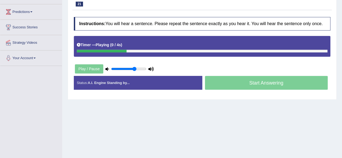
scroll to position [85, 0]
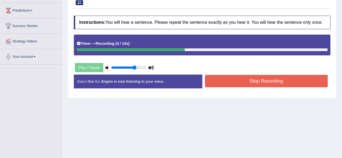
click at [272, 81] on button "Stop Recording" at bounding box center [266, 81] width 123 height 12
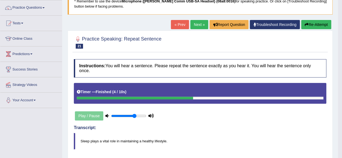
scroll to position [42, 0]
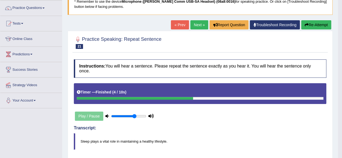
click at [195, 27] on link "Next »" at bounding box center [199, 24] width 18 height 9
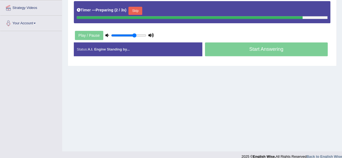
scroll to position [125, 0]
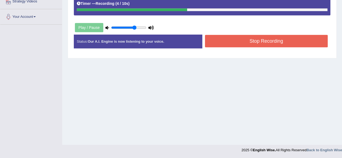
click at [284, 38] on button "Stop Recording" at bounding box center [266, 41] width 123 height 12
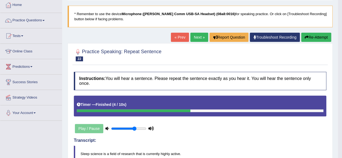
scroll to position [0, 0]
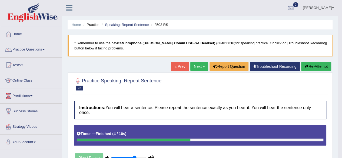
click at [197, 68] on link "Next »" at bounding box center [199, 66] width 18 height 9
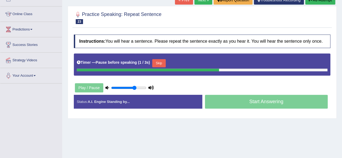
scroll to position [67, 0]
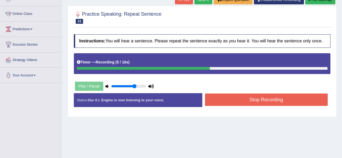
click at [269, 99] on button "Stop Recording" at bounding box center [266, 99] width 123 height 12
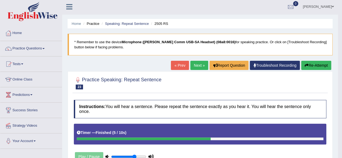
scroll to position [1, 0]
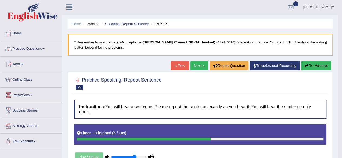
click at [327, 65] on button "Re-Attempt" at bounding box center [316, 65] width 30 height 9
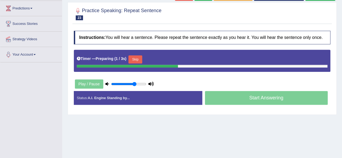
scroll to position [95, 0]
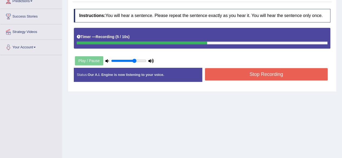
click at [287, 75] on button "Stop Recording" at bounding box center [266, 74] width 123 height 12
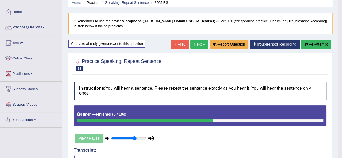
scroll to position [21, 0]
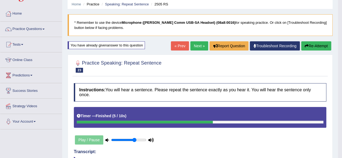
click at [196, 45] on link "Next »" at bounding box center [199, 45] width 18 height 9
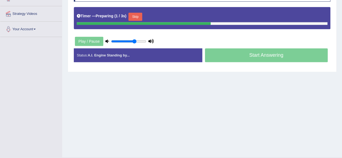
scroll to position [113, 0]
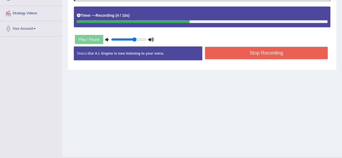
click at [287, 53] on button "Stop Recording" at bounding box center [266, 53] width 123 height 12
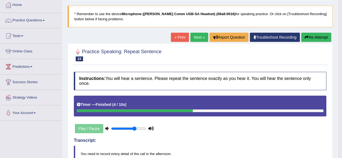
scroll to position [30, 0]
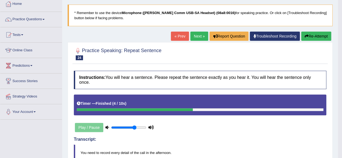
click at [195, 36] on link "Next »" at bounding box center [199, 36] width 18 height 9
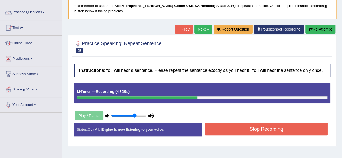
scroll to position [35, 0]
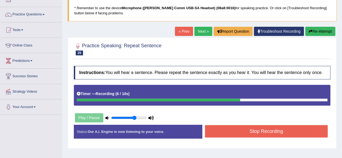
click at [318, 31] on button "Re-Attempt" at bounding box center [320, 31] width 30 height 9
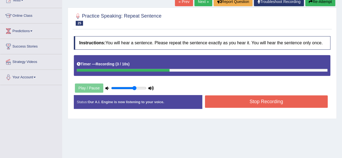
scroll to position [35, 0]
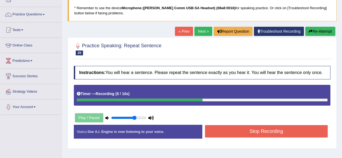
click at [255, 130] on button "Stop Recording" at bounding box center [266, 131] width 123 height 12
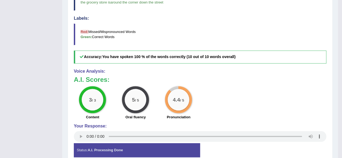
scroll to position [0, 0]
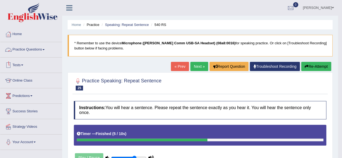
click at [40, 51] on link "Practice Questions" at bounding box center [31, 49] width 62 height 14
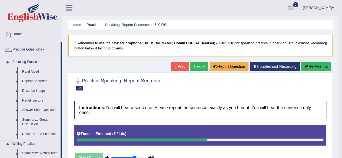
click at [31, 72] on link "Read Aloud" at bounding box center [40, 72] width 41 height 10
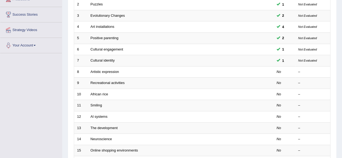
scroll to position [87, 0]
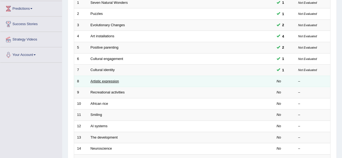
click at [117, 79] on link "Artistic expression" at bounding box center [104, 81] width 28 height 4
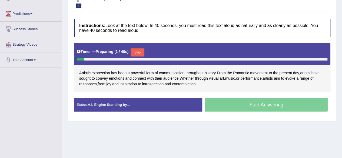
scroll to position [83, 0]
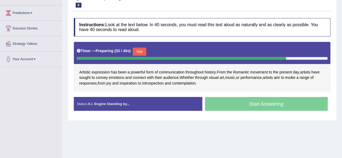
click at [142, 49] on button "Skip" at bounding box center [140, 52] width 14 height 8
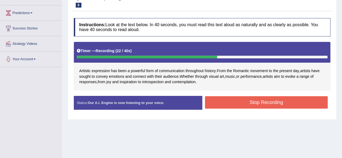
click at [226, 96] on button "Stop Recording" at bounding box center [266, 102] width 123 height 12
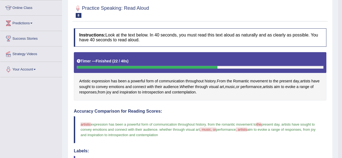
scroll to position [0, 0]
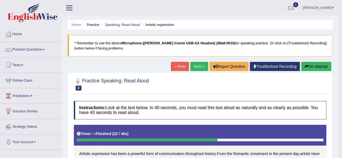
click at [317, 65] on button "Re-Attempt" at bounding box center [316, 66] width 30 height 9
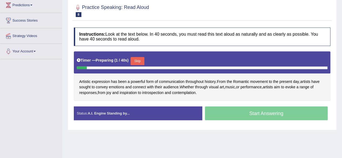
scroll to position [90, 0]
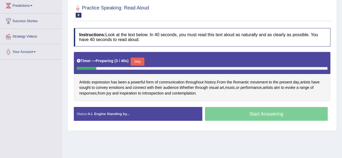
click at [140, 58] on button "Skip" at bounding box center [137, 62] width 14 height 8
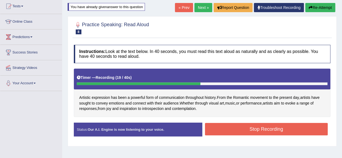
scroll to position [56, 0]
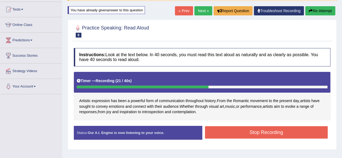
click at [317, 11] on button "Re-Attempt" at bounding box center [320, 10] width 30 height 9
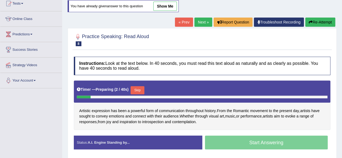
scroll to position [63, 0]
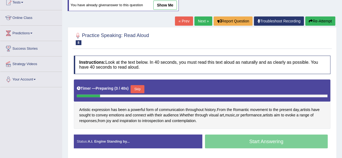
click at [141, 86] on button "Skip" at bounding box center [137, 89] width 14 height 8
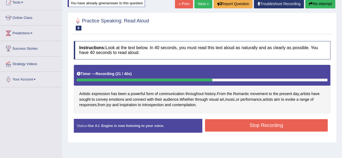
click at [247, 124] on button "Stop Recording" at bounding box center [266, 125] width 123 height 12
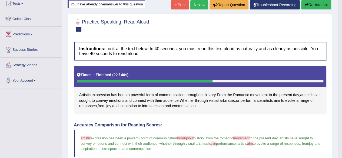
scroll to position [0, 0]
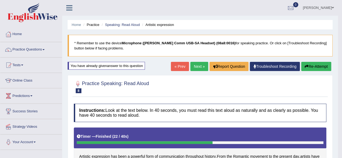
click at [194, 69] on link "Next »" at bounding box center [199, 66] width 18 height 9
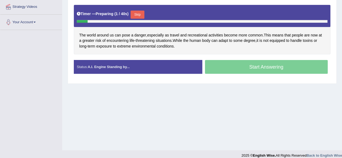
scroll to position [120, 0]
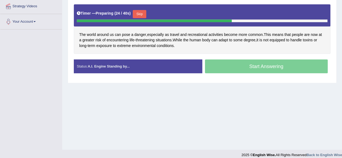
click at [290, 66] on div "Start Answering" at bounding box center [266, 66] width 128 height 15
click at [141, 12] on button "Skip" at bounding box center [140, 14] width 14 height 8
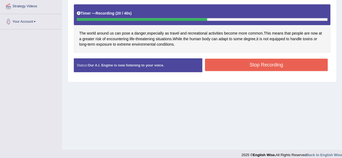
click at [247, 68] on button "Stop Recording" at bounding box center [266, 65] width 123 height 12
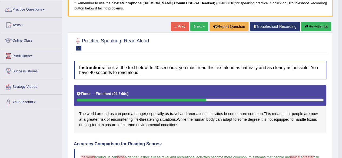
scroll to position [0, 0]
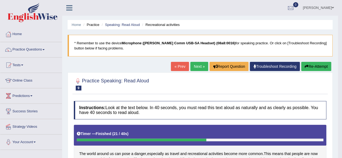
click at [201, 66] on link "Next »" at bounding box center [199, 66] width 18 height 9
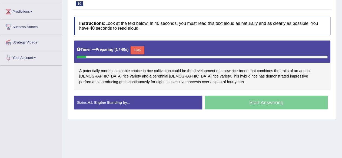
scroll to position [85, 0]
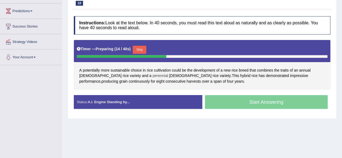
click at [152, 74] on span "perennial" at bounding box center [160, 76] width 16 height 6
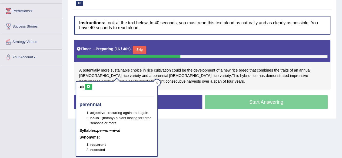
click at [88, 85] on icon at bounding box center [88, 86] width 4 height 3
click at [155, 83] on icon at bounding box center [156, 82] width 3 height 3
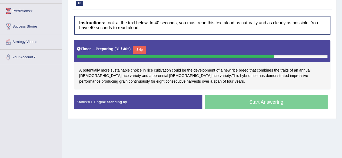
click at [142, 49] on button "Skip" at bounding box center [140, 50] width 14 height 8
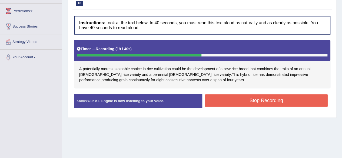
click at [249, 99] on button "Stop Recording" at bounding box center [266, 100] width 123 height 12
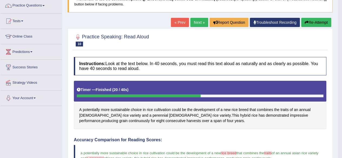
scroll to position [40, 0]
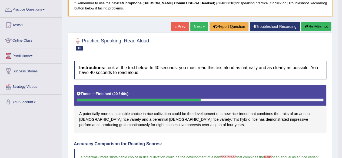
click at [196, 27] on link "Next »" at bounding box center [199, 26] width 18 height 9
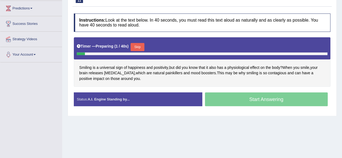
scroll to position [93, 0]
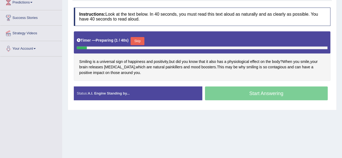
drag, startPoint x: 345, startPoint y: 29, endPoint x: 345, endPoint y: 79, distance: 49.2
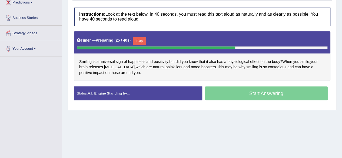
click at [263, 90] on div "Start Answering" at bounding box center [266, 93] width 128 height 15
click at [143, 40] on button "Skip" at bounding box center [140, 41] width 14 height 8
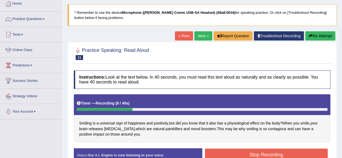
scroll to position [29, 0]
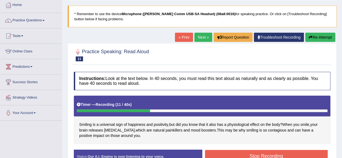
click at [322, 39] on button "Re-Attempt" at bounding box center [320, 37] width 30 height 9
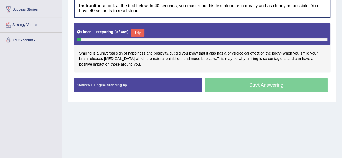
scroll to position [105, 0]
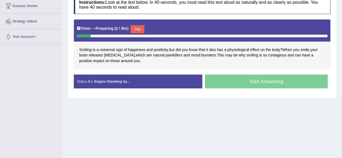
click at [144, 27] on button "Skip" at bounding box center [137, 29] width 14 height 8
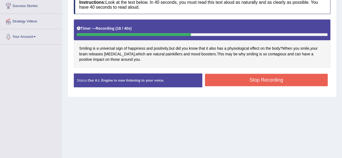
click at [255, 80] on button "Stop Recording" at bounding box center [266, 80] width 123 height 12
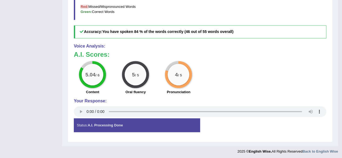
scroll to position [22, 0]
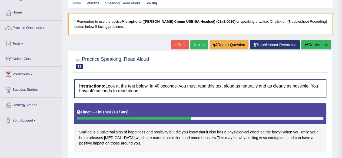
click at [196, 42] on link "Next »" at bounding box center [199, 44] width 18 height 9
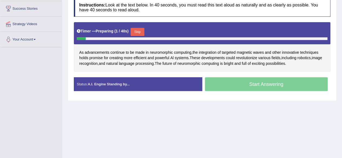
scroll to position [103, 0]
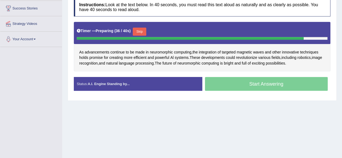
click at [142, 29] on button "Skip" at bounding box center [140, 32] width 14 height 8
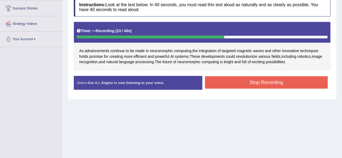
click at [234, 81] on button "Stop Recording" at bounding box center [266, 82] width 123 height 12
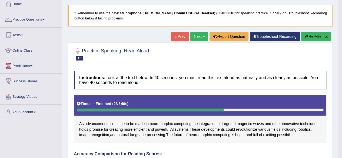
scroll to position [29, 0]
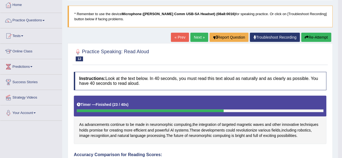
click at [197, 35] on link "Next »" at bounding box center [199, 37] width 18 height 9
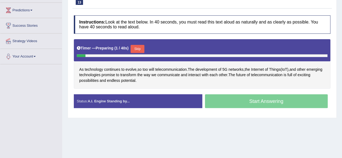
scroll to position [87, 0]
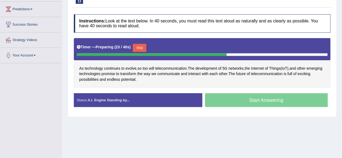
click at [139, 45] on button "Skip" at bounding box center [140, 48] width 14 height 8
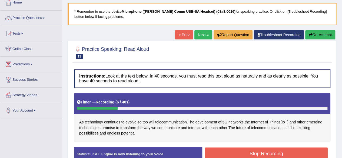
scroll to position [30, 0]
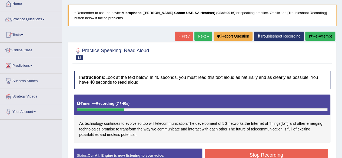
click at [319, 35] on button "Re-Attempt" at bounding box center [320, 36] width 30 height 9
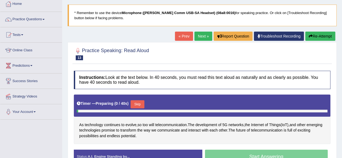
scroll to position [30, 0]
click at [141, 101] on button "Skip" at bounding box center [137, 104] width 14 height 8
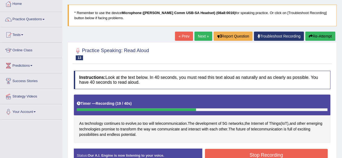
click at [267, 153] on button "Stop Recording" at bounding box center [266, 155] width 123 height 12
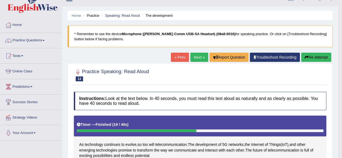
scroll to position [8, 0]
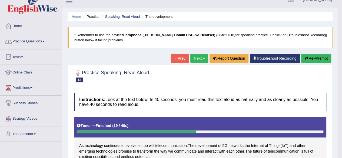
click at [33, 44] on link "Practice Questions" at bounding box center [31, 41] width 62 height 14
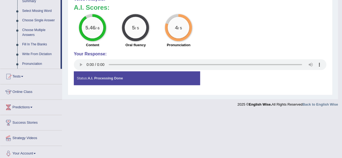
scroll to position [280, 0]
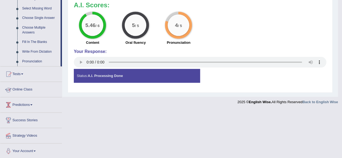
click at [24, 88] on link "Online Class" at bounding box center [31, 89] width 62 height 14
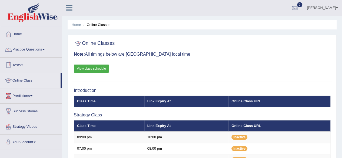
click at [97, 70] on link "View class schedule" at bounding box center [91, 69] width 35 height 8
click at [28, 50] on link "Practice Questions" at bounding box center [31, 49] width 62 height 14
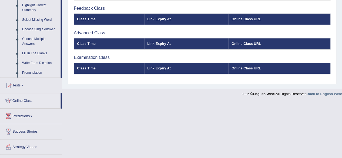
scroll to position [274, 0]
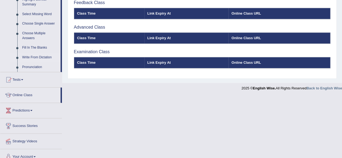
click at [29, 56] on link "Write From Dictation" at bounding box center [40, 58] width 41 height 10
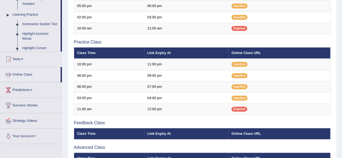
scroll to position [69, 0]
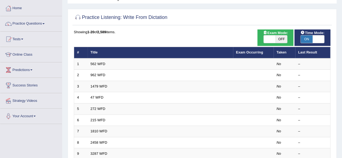
scroll to position [31, 0]
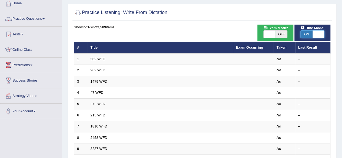
click at [319, 33] on span at bounding box center [318, 35] width 12 height 8
checkbox input "false"
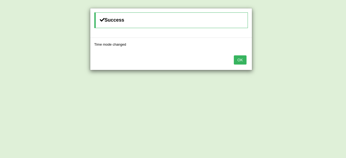
click at [241, 60] on button "OK" at bounding box center [240, 59] width 12 height 9
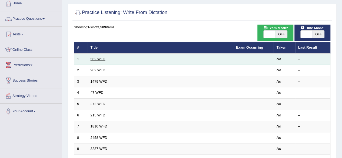
click at [96, 59] on link "562 WFD" at bounding box center [97, 59] width 15 height 4
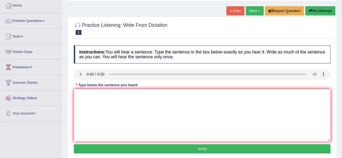
scroll to position [29, 0]
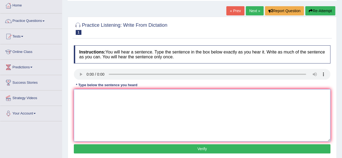
click at [104, 117] on textarea at bounding box center [202, 115] width 256 height 52
type textarea "The gap between poor and rich does not decrease."
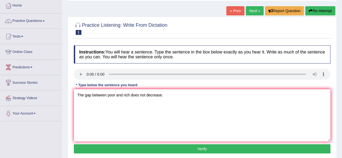
click at [159, 150] on button "Verify" at bounding box center [202, 148] width 256 height 9
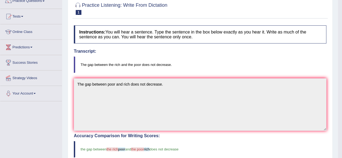
scroll to position [0, 0]
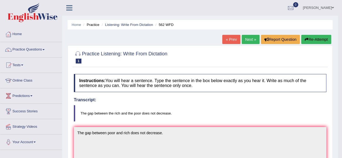
click at [248, 38] on link "Next »" at bounding box center [250, 39] width 18 height 9
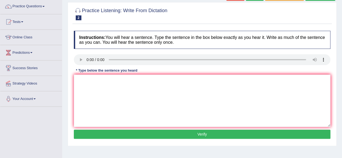
scroll to position [44, 0]
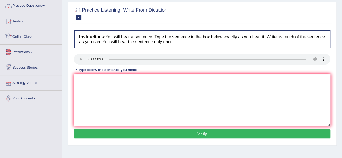
click at [112, 72] on div "* Type below the sentence you heard" at bounding box center [107, 69] width 66 height 5
click at [104, 89] on textarea at bounding box center [202, 100] width 256 height 52
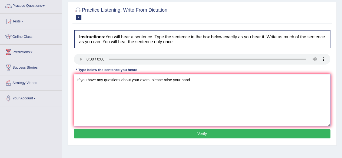
type textarea "If you have any questions about your exam, please raise your hand."
click button "Verify" at bounding box center [202, 133] width 256 height 9
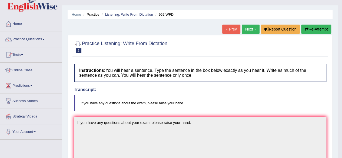
scroll to position [11, 0]
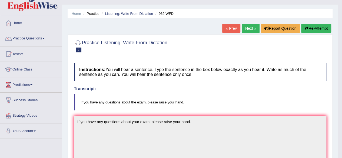
click at [248, 28] on link "Next »" at bounding box center [250, 28] width 18 height 9
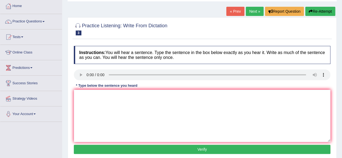
scroll to position [56, 0]
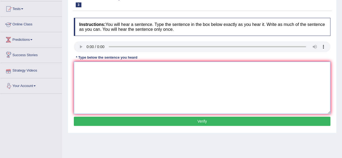
click at [130, 81] on textarea at bounding box center [202, 88] width 256 height 52
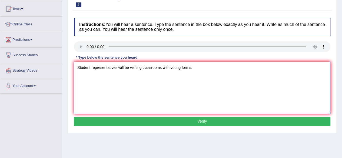
type textarea "Student representatives will be visiting classrooms with voting forms."
click button "Verify" at bounding box center [202, 121] width 256 height 9
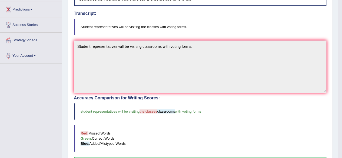
scroll to position [0, 0]
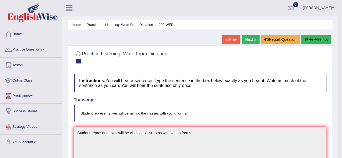
click at [247, 37] on link "Next »" at bounding box center [250, 39] width 18 height 9
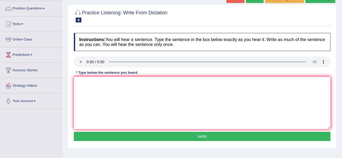
scroll to position [42, 0]
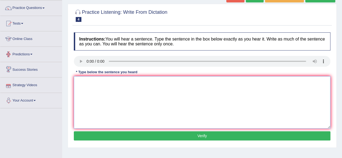
click at [116, 88] on textarea at bounding box center [202, 102] width 256 height 52
click at [119, 83] on textarea "Our courses" at bounding box center [202, 102] width 256 height 52
click at [171, 82] on textarea "Our courses have to improve critical thinking and" at bounding box center [202, 102] width 256 height 52
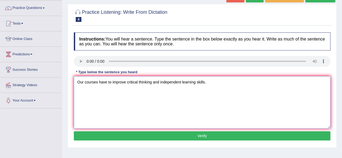
type textarea "Our courses have to improve critical thinking and independent learning skills."
click button "Verify" at bounding box center [202, 135] width 256 height 9
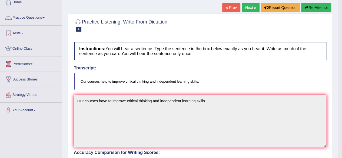
scroll to position [29, 0]
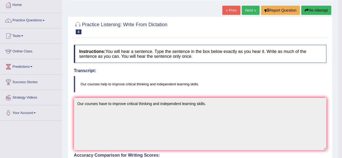
click at [247, 10] on link "Next »" at bounding box center [250, 10] width 18 height 9
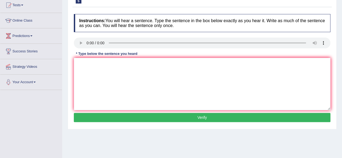
scroll to position [61, 0]
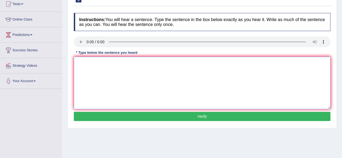
click at [101, 70] on textarea at bounding box center [202, 83] width 256 height 52
type textarea "w"
type textarea "We are able to work in a team."
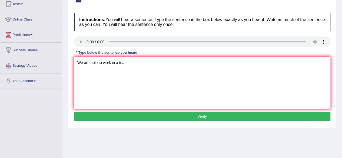
click button "Verify" at bounding box center [202, 116] width 256 height 9
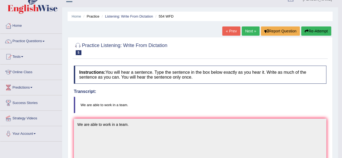
scroll to position [2, 0]
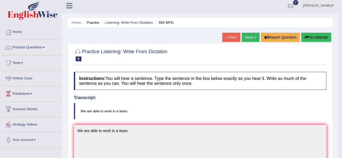
click at [248, 36] on link "Next »" at bounding box center [250, 37] width 18 height 9
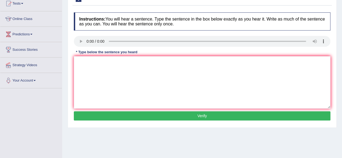
scroll to position [63, 0]
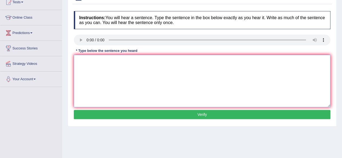
click at [150, 67] on textarea at bounding box center [202, 81] width 256 height 52
click at [94, 75] on textarea at bounding box center [202, 81] width 256 height 52
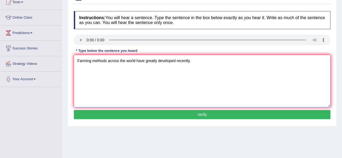
type textarea "Farming methods across the world have greatly developed recently."
click at [168, 115] on button "Verify" at bounding box center [202, 114] width 256 height 9
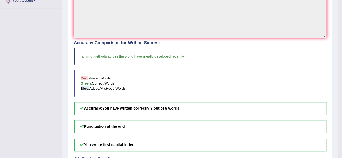
scroll to position [0, 0]
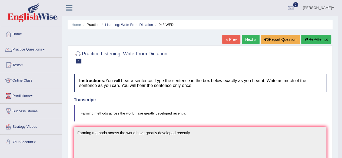
click at [245, 38] on link "Next »" at bounding box center [250, 39] width 18 height 9
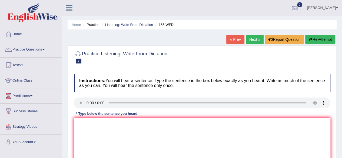
scroll to position [73, 0]
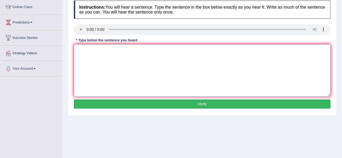
click at [157, 70] on textarea at bounding box center [202, 70] width 256 height 52
click at [95, 55] on textarea at bounding box center [202, 70] width 256 height 52
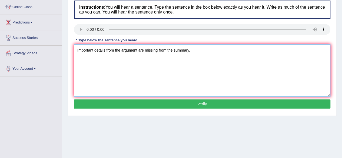
type textarea "Important details from the argument are missing from the summary."
click button "Verify" at bounding box center [202, 103] width 256 height 9
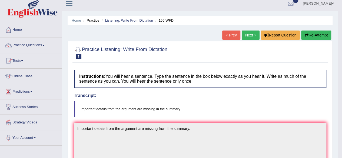
scroll to position [0, 0]
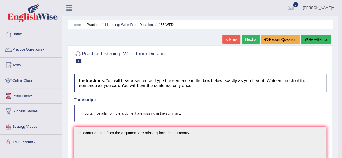
click at [251, 38] on link "Next »" at bounding box center [250, 39] width 18 height 9
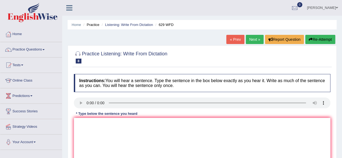
scroll to position [40, 0]
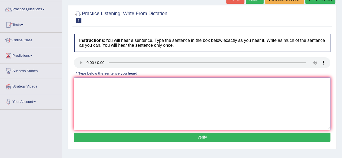
click at [150, 96] on textarea at bounding box center [202, 104] width 256 height 52
click at [93, 81] on textarea at bounding box center [202, 104] width 256 height 52
type textarea "Please provide the reports to the idea to support the arguments."
click button "Verify" at bounding box center [202, 137] width 256 height 9
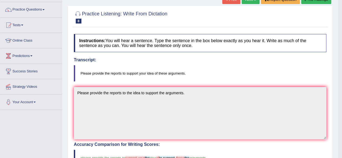
scroll to position [0, 0]
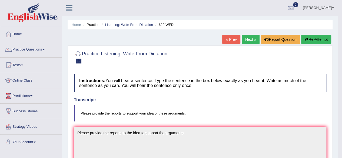
click at [318, 40] on button "Re-Attempt" at bounding box center [316, 39] width 30 height 9
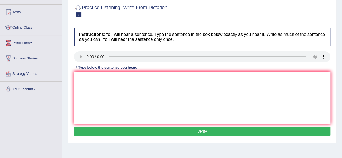
scroll to position [54, 0]
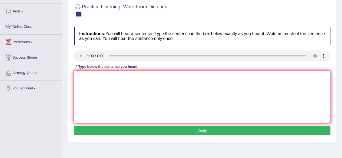
click at [93, 92] on textarea at bounding box center [202, 97] width 256 height 52
click at [138, 75] on textarea "Please provide the reports of" at bounding box center [202, 97] width 256 height 52
type textarea "Please provide the reports to support the idea of these arguments."
click button "Verify" at bounding box center [202, 130] width 256 height 9
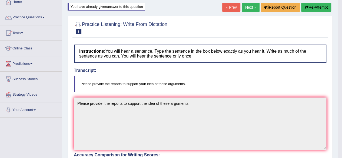
scroll to position [0, 0]
